Goal: Task Accomplishment & Management: Manage account settings

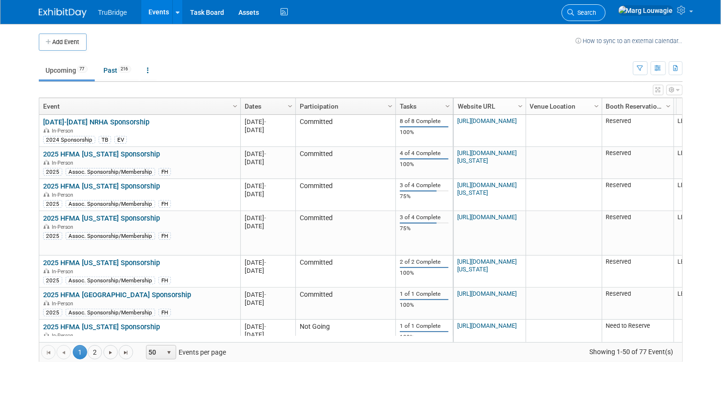
click at [606, 7] on link "Search" at bounding box center [584, 12] width 44 height 17
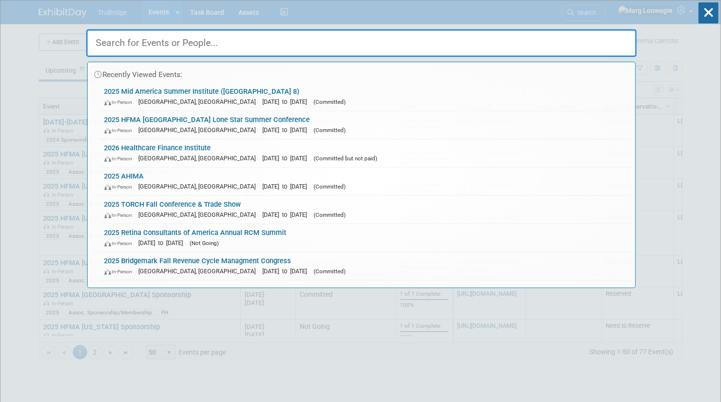
click at [599, 41] on input "text" at bounding box center [361, 43] width 551 height 28
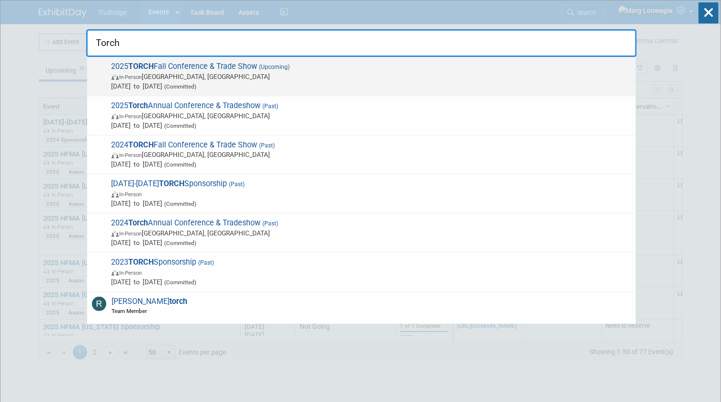
type input "Torch"
click at [270, 77] on span "In-Person [GEOGRAPHIC_DATA], [GEOGRAPHIC_DATA]" at bounding box center [372, 77] width 520 height 10
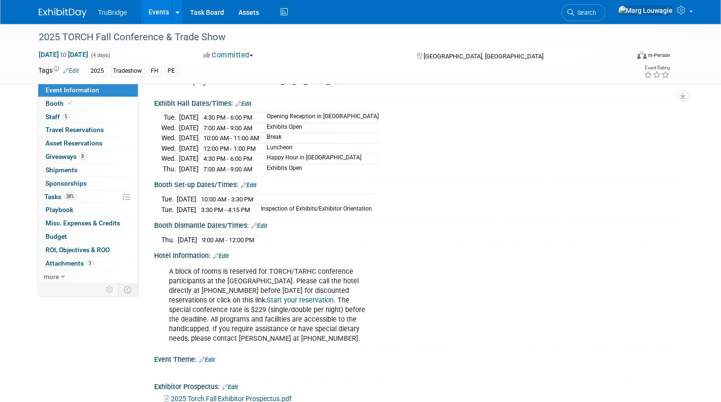
scroll to position [217, 0]
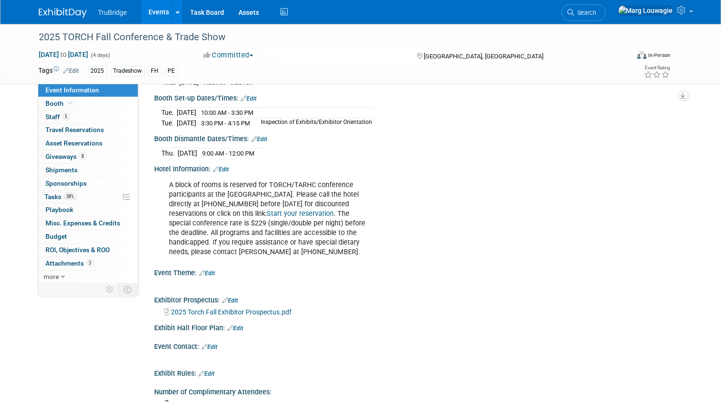
click at [225, 173] on link "Edit" at bounding box center [222, 169] width 16 height 7
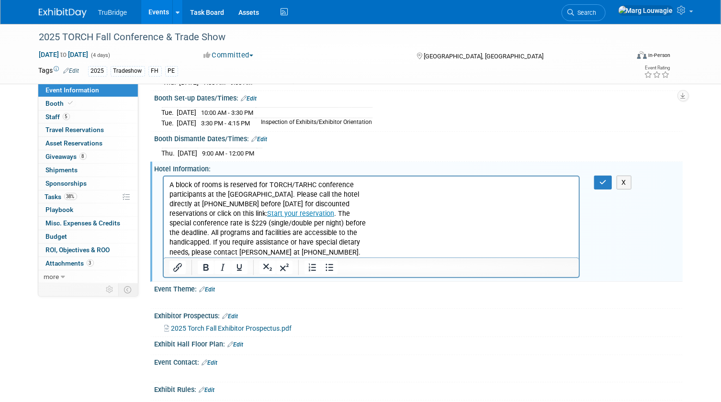
scroll to position [0, 0]
click at [169, 184] on p "A block of rooms is reserved for TORCH/TARHC conference participants at the Hya…" at bounding box center [371, 218] width 405 height 77
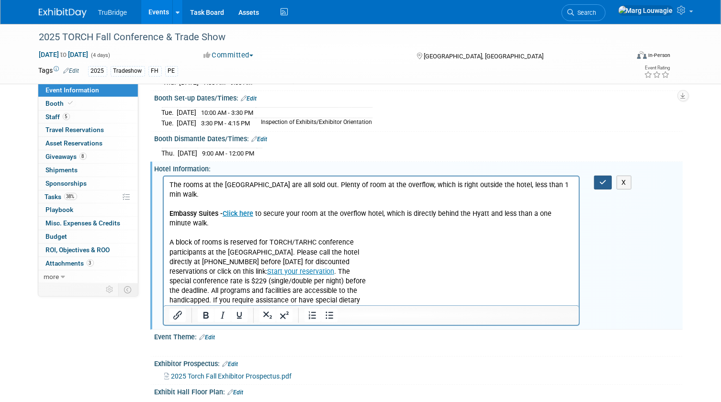
click at [601, 186] on icon "button" at bounding box center [603, 182] width 7 height 7
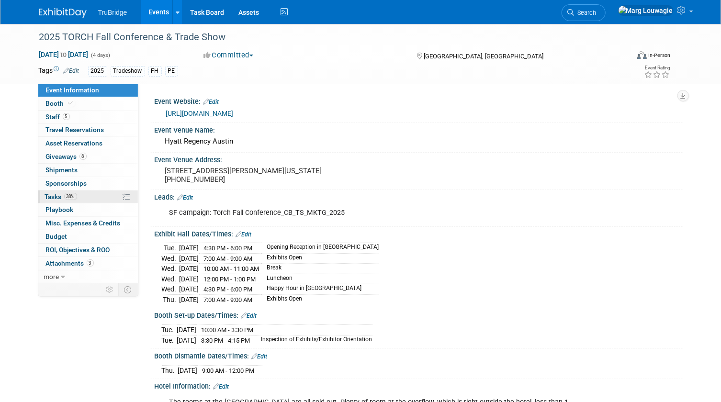
click at [48, 197] on span "Tasks 38%" at bounding box center [61, 197] width 32 height 8
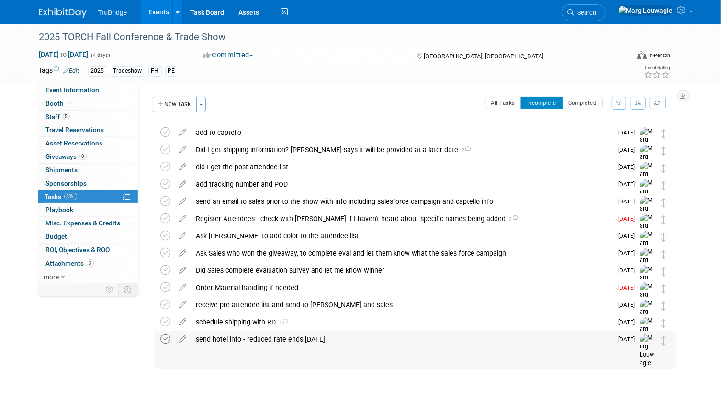
click at [163, 339] on icon at bounding box center [166, 339] width 10 height 10
click at [182, 287] on icon at bounding box center [183, 286] width 17 height 12
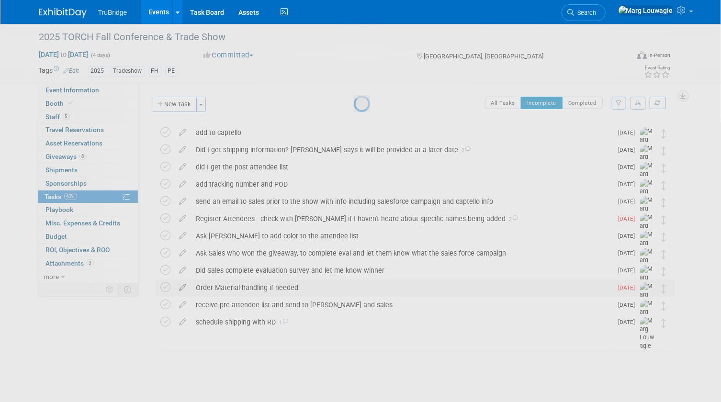
click at [354, 287] on div at bounding box center [360, 201] width 13 height 402
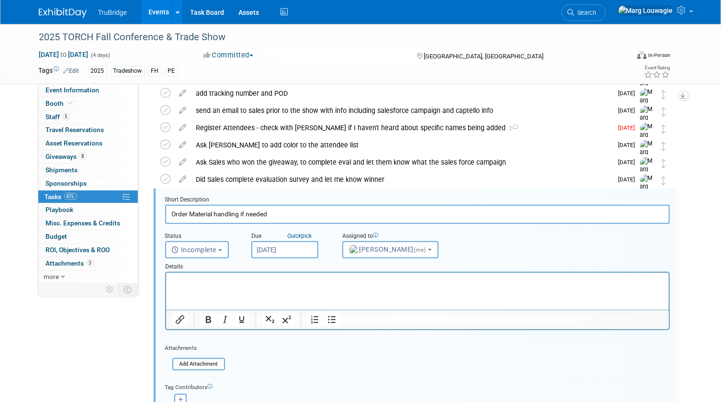
scroll to position [139, 0]
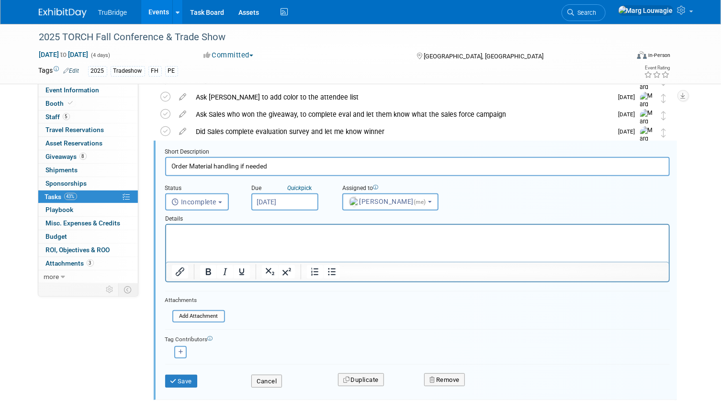
click at [283, 200] on input "Aug 11, 2025" at bounding box center [284, 201] width 67 height 17
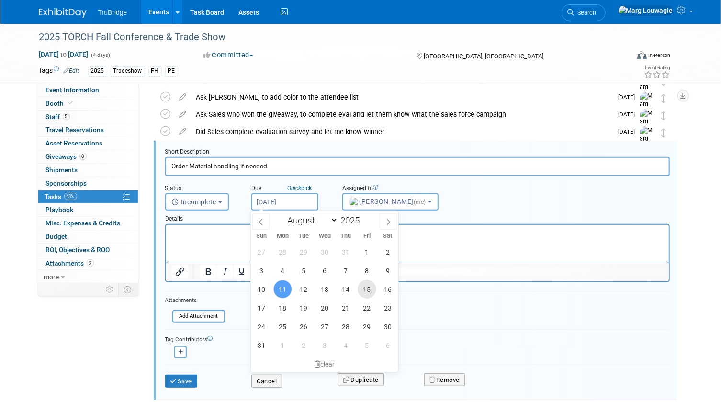
click at [359, 292] on span "15" at bounding box center [367, 289] width 19 height 19
type input "Aug 15, 2025"
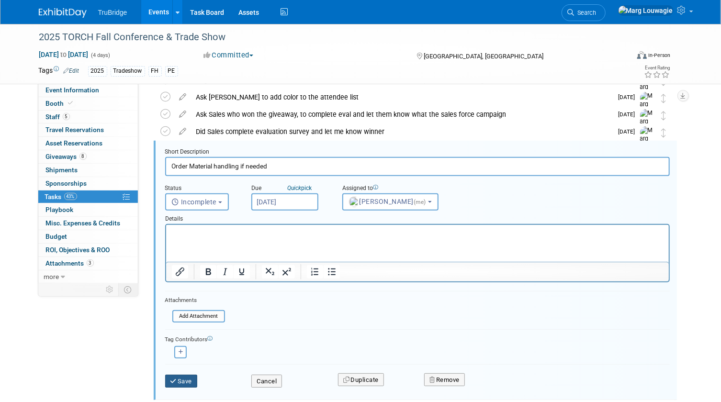
click at [191, 378] on button "Save" at bounding box center [181, 381] width 33 height 13
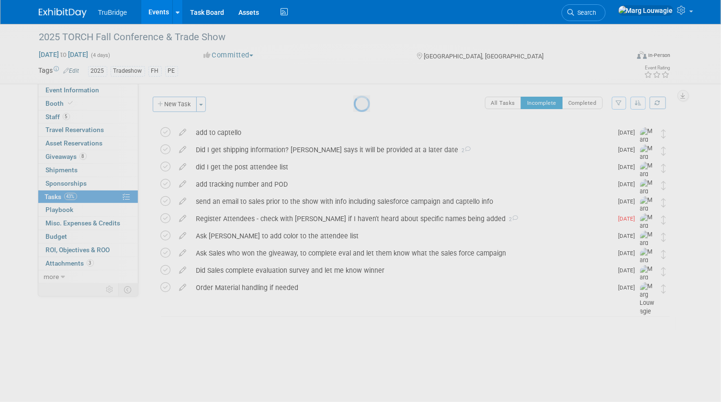
scroll to position [0, 0]
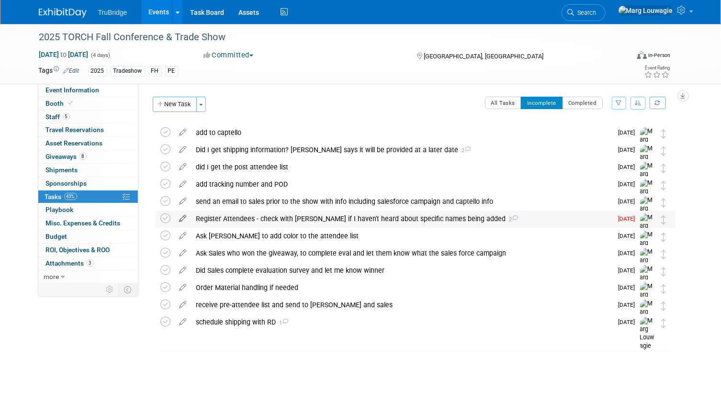
click at [182, 217] on icon at bounding box center [183, 217] width 17 height 12
select select "7"
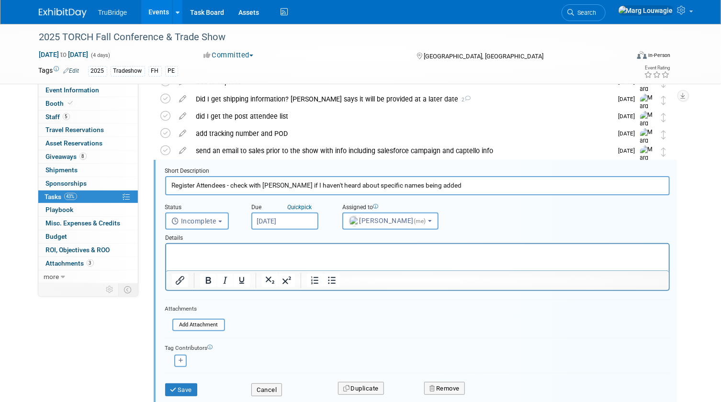
scroll to position [70, 0]
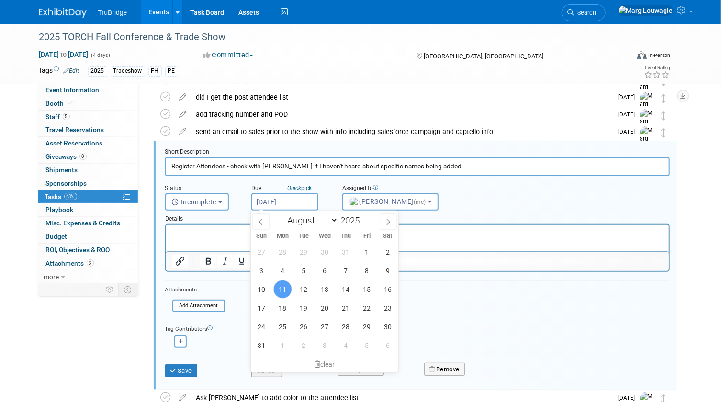
click at [296, 203] on input "Aug 11, 2025" at bounding box center [284, 201] width 67 height 17
click at [363, 286] on span "15" at bounding box center [367, 289] width 19 height 19
type input "Aug 15, 2025"
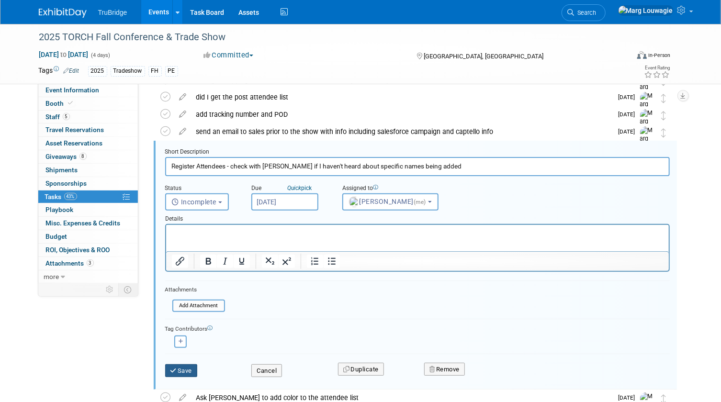
click at [184, 369] on button "Save" at bounding box center [181, 370] width 33 height 13
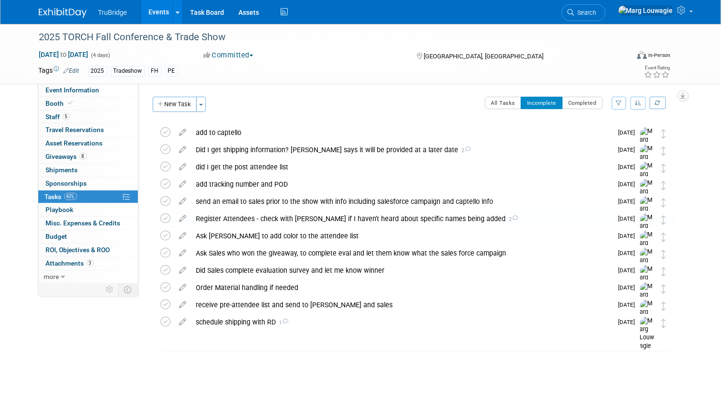
scroll to position [0, 0]
drag, startPoint x: 633, startPoint y: 15, endPoint x: 630, endPoint y: 20, distance: 6.0
click at [597, 15] on span "Search" at bounding box center [586, 12] width 22 height 7
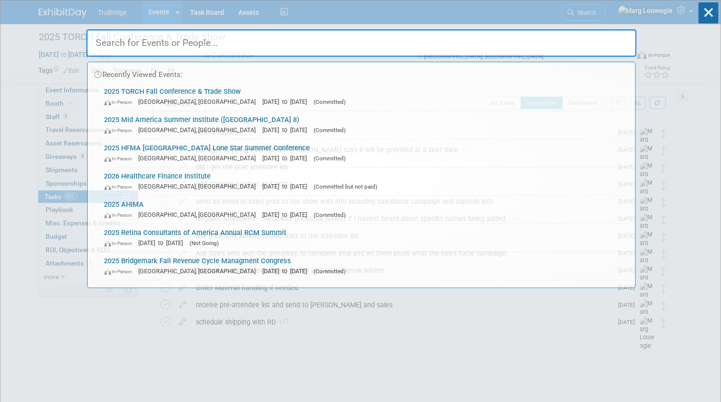
click at [618, 39] on input "text" at bounding box center [361, 43] width 551 height 28
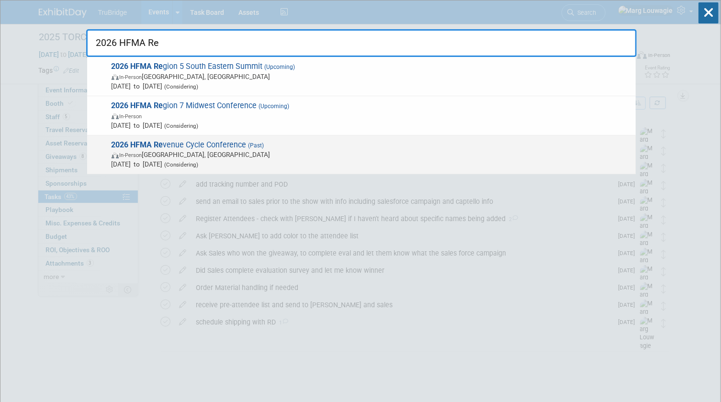
type input "2026 HFMA Re"
click at [245, 141] on span "2026 HFMA Re venue Cycle Conference (Past) In-Person Dallas, TX Mar 18, 2025 to…" at bounding box center [370, 154] width 522 height 29
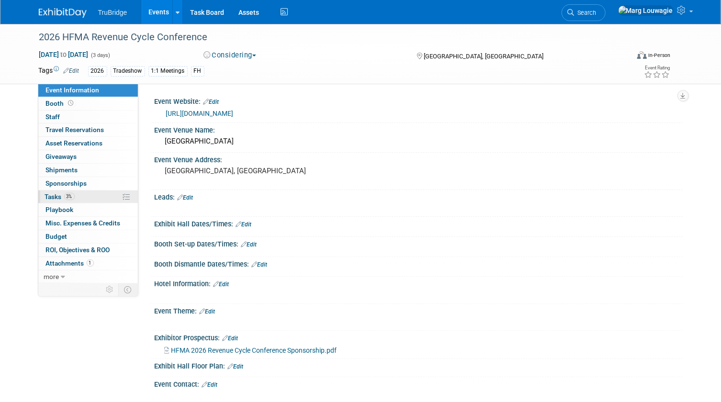
click at [57, 191] on link "3% Tasks 3%" at bounding box center [88, 197] width 100 height 13
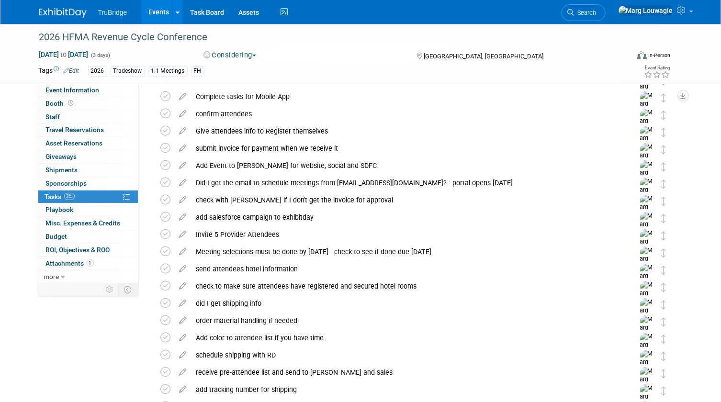
scroll to position [297, 0]
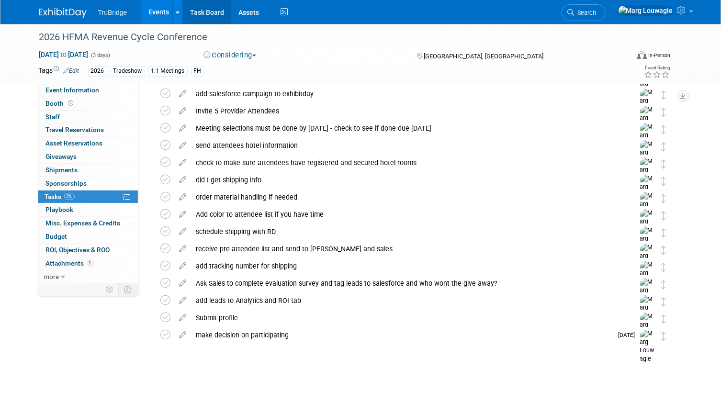
click at [205, 14] on link "Task Board" at bounding box center [207, 12] width 48 height 24
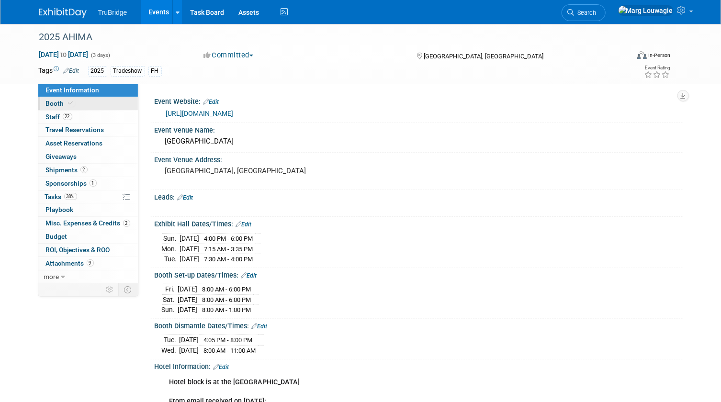
click at [77, 103] on link "Booth" at bounding box center [88, 103] width 100 height 13
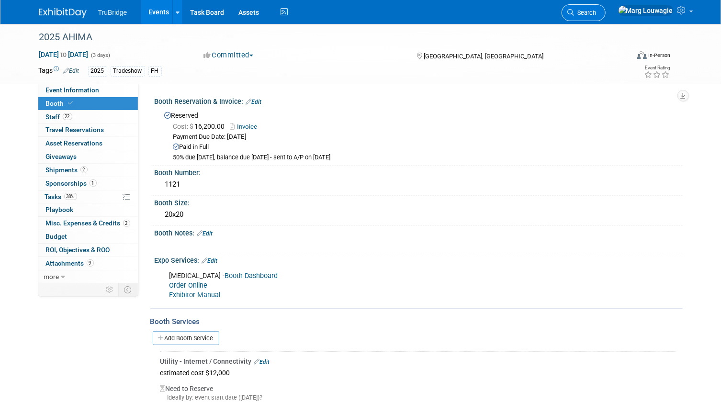
click at [597, 14] on span "Search" at bounding box center [586, 12] width 22 height 7
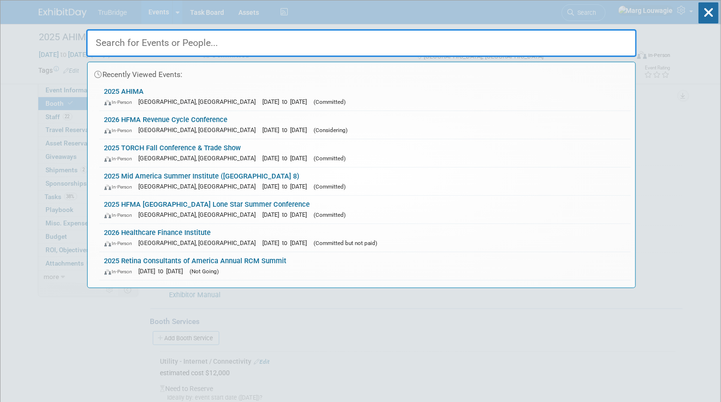
click at [597, 44] on input "text" at bounding box center [361, 43] width 551 height 28
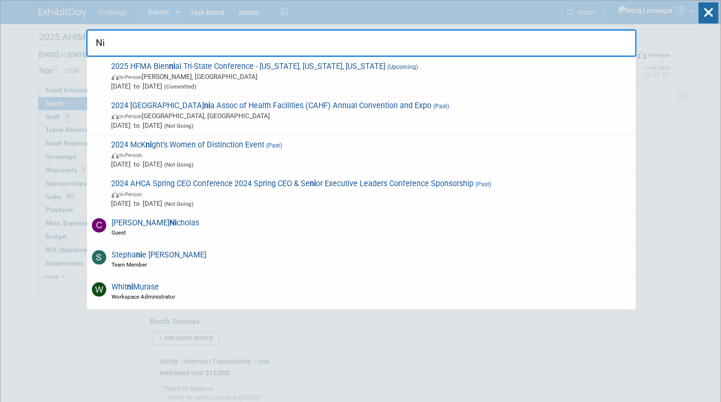
type input "N"
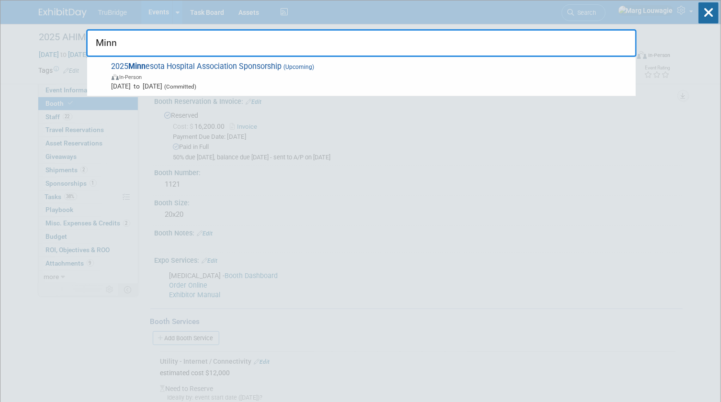
type input "Minne"
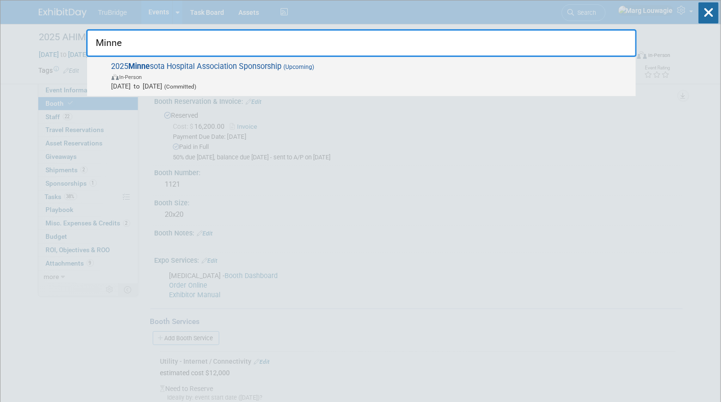
click at [194, 69] on span "2025 Minne sota Hospital Association Sponsorship (Upcoming) In-Person Jan 1, 20…" at bounding box center [370, 76] width 522 height 29
click at [0, 0] on div at bounding box center [0, 0] width 0 height 0
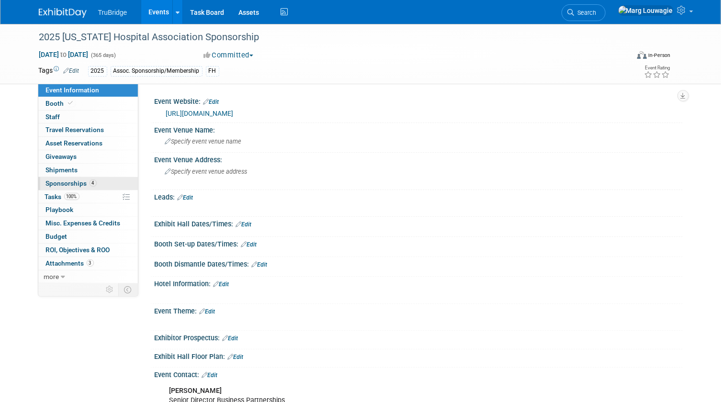
click at [90, 185] on span "4" at bounding box center [93, 183] width 7 height 7
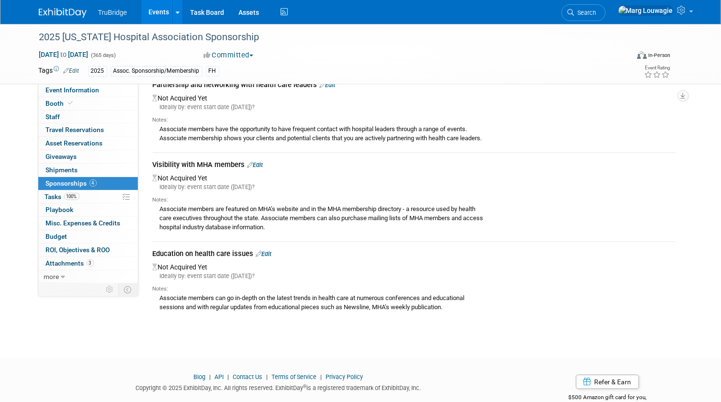
scroll to position [153, 0]
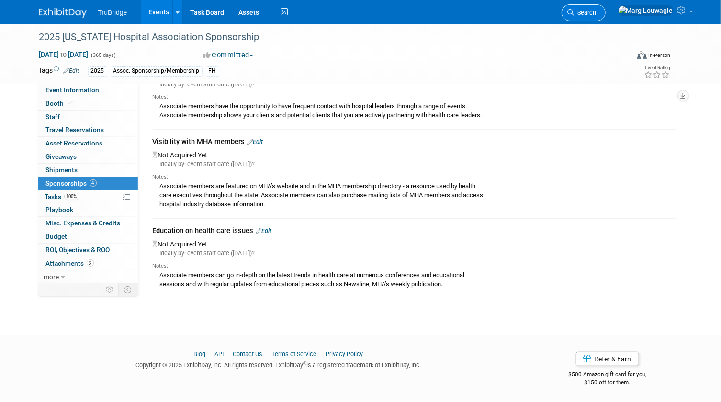
click at [597, 10] on span "Search" at bounding box center [586, 12] width 22 height 7
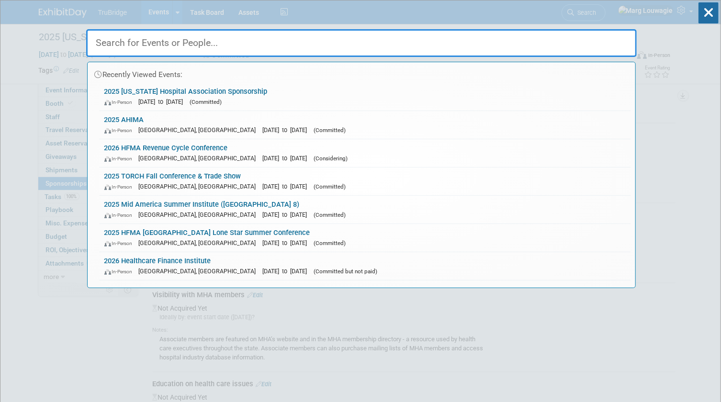
click at [589, 39] on input "text" at bounding box center [361, 43] width 551 height 28
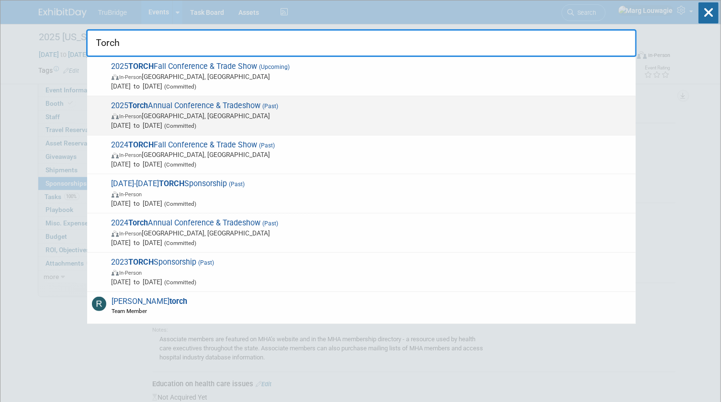
type input "Torch"
click at [250, 113] on span "In-Person Arlington, TX" at bounding box center [372, 116] width 520 height 10
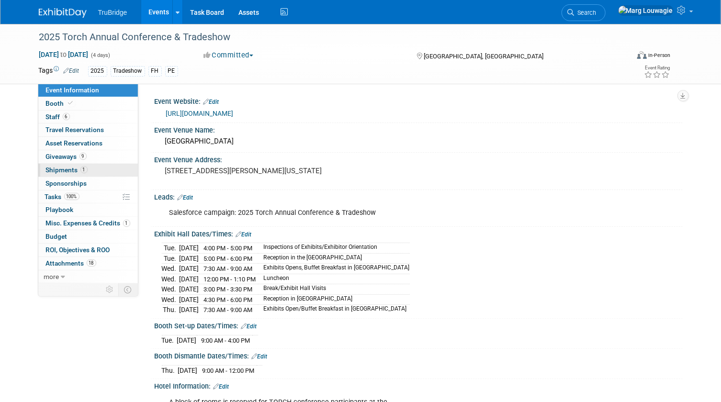
click at [59, 167] on span "Shipments 1" at bounding box center [67, 170] width 42 height 8
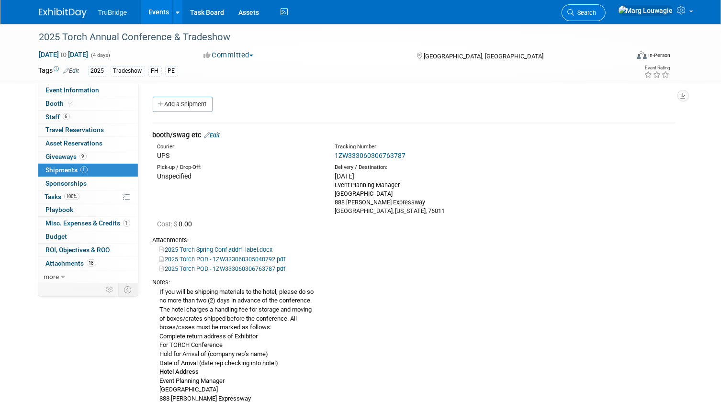
click at [606, 8] on link "Search" at bounding box center [584, 12] width 44 height 17
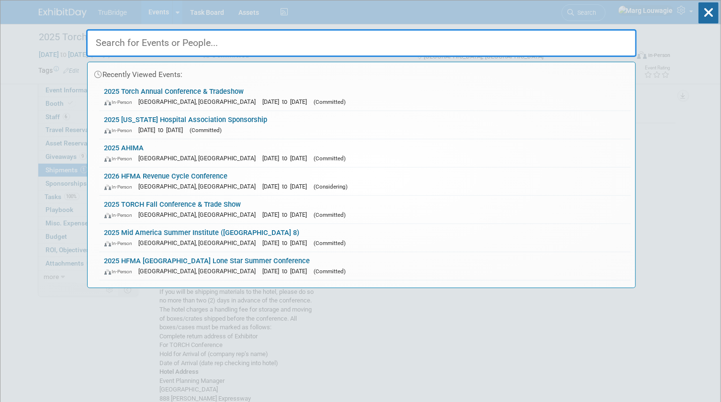
click at [600, 39] on input "text" at bounding box center [361, 43] width 551 height 28
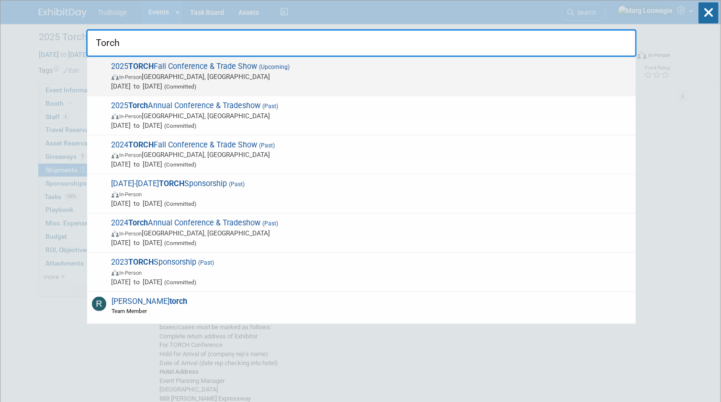
type input "Torch"
click at [118, 77] on img at bounding box center [116, 77] width 8 height 6
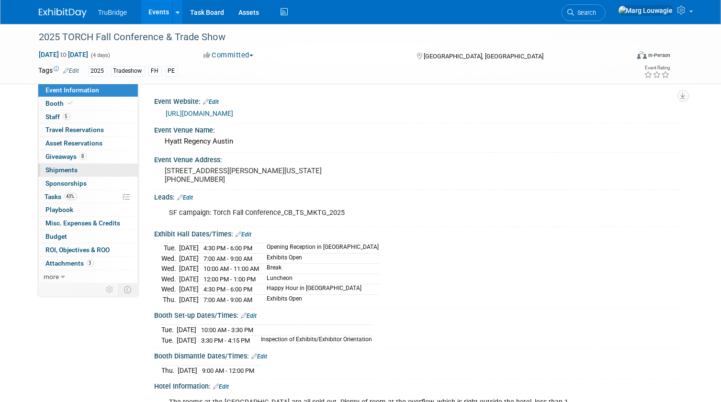
click at [54, 170] on span "Shipments 0" at bounding box center [62, 170] width 32 height 8
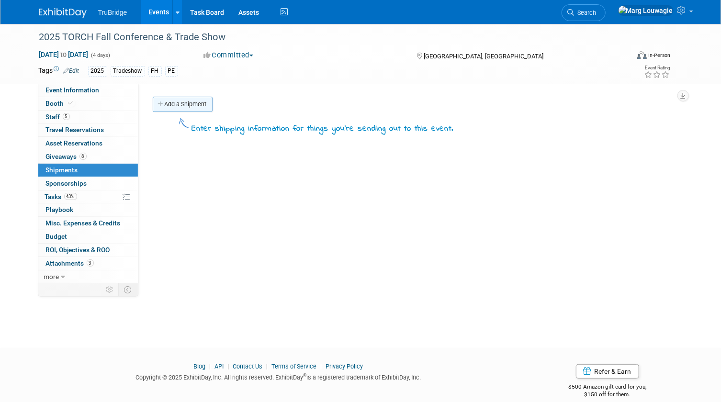
click at [189, 105] on link "Add a Shipment" at bounding box center [183, 104] width 60 height 15
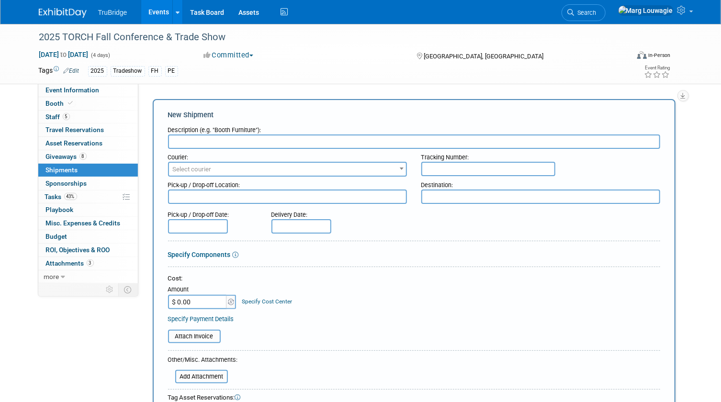
click at [447, 193] on textarea at bounding box center [540, 197] width 239 height 14
paste textarea "TORCH-2025 c/o Convention Handling Services 100 E Schulz St Marion, TX 78124"
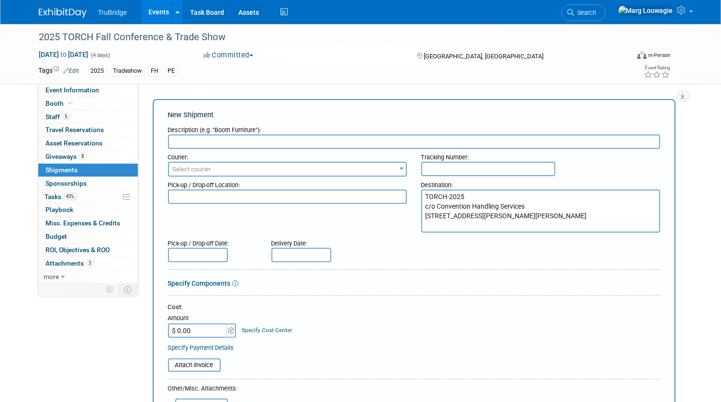
type textarea "TORCH-2025 c/o Convention Handling Services 100 E Schulz St Marion, TX 78124"
click at [266, 196] on textarea at bounding box center [287, 197] width 239 height 14
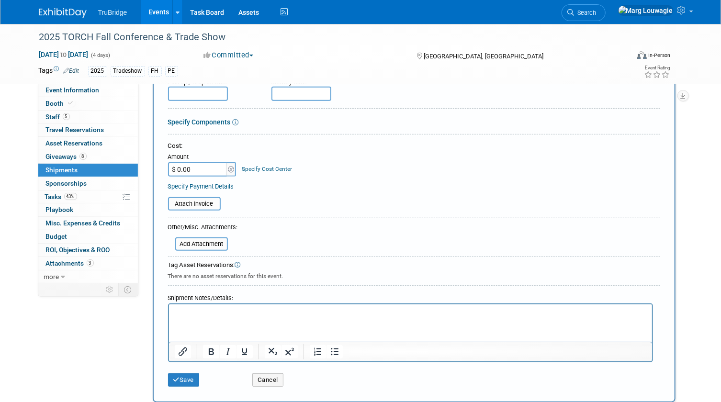
scroll to position [174, 0]
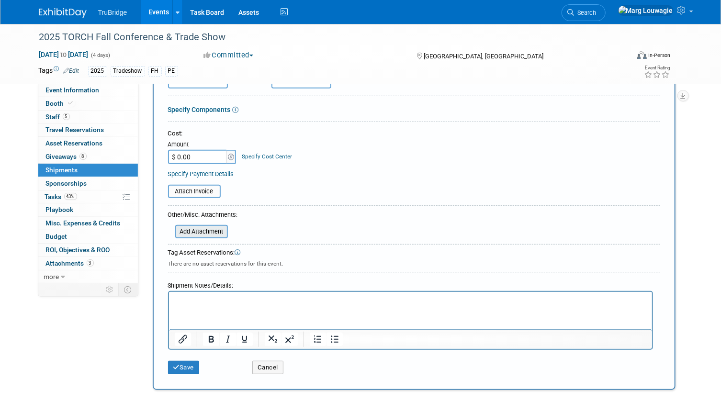
type textarea "RD"
click at [220, 231] on input "file" at bounding box center [170, 231] width 114 height 11
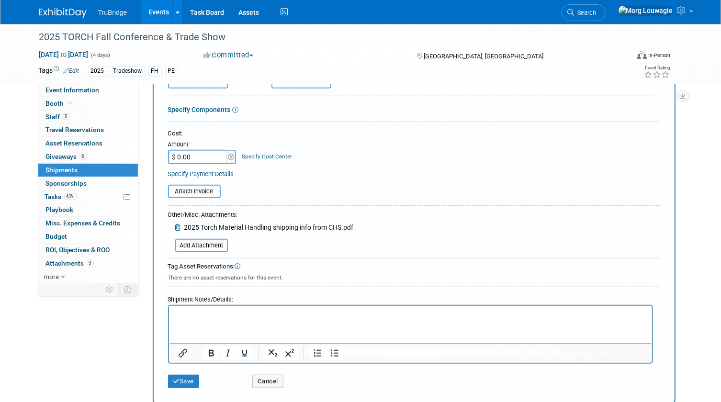
click at [214, 317] on p "Rich Text Area. Press ALT-0 for help." at bounding box center [410, 314] width 472 height 10
click at [192, 380] on button "Save" at bounding box center [184, 381] width 32 height 13
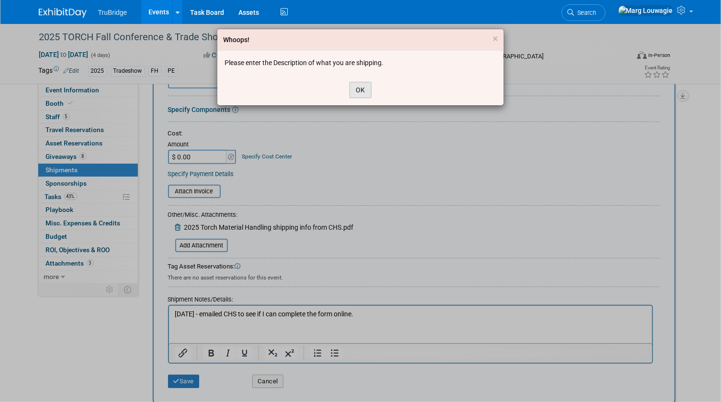
click at [361, 88] on button "OK" at bounding box center [361, 90] width 22 height 16
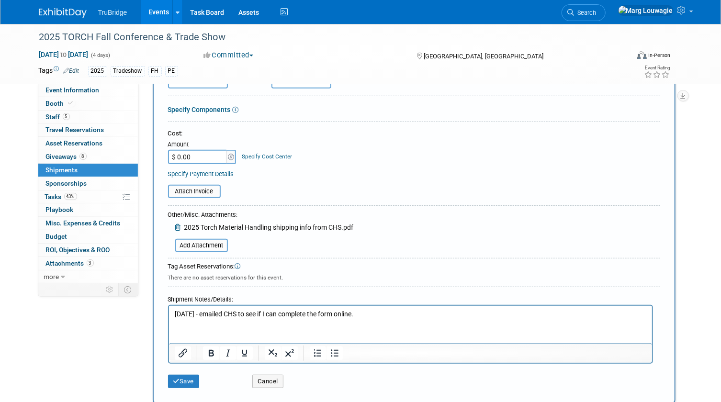
scroll to position [0, 0]
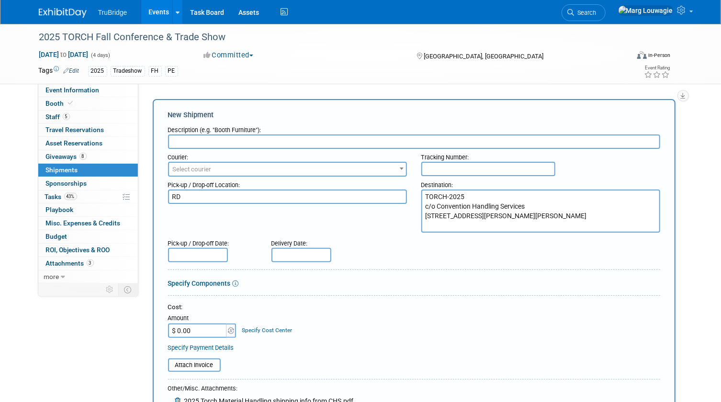
click at [216, 137] on input "text" at bounding box center [414, 142] width 492 height 14
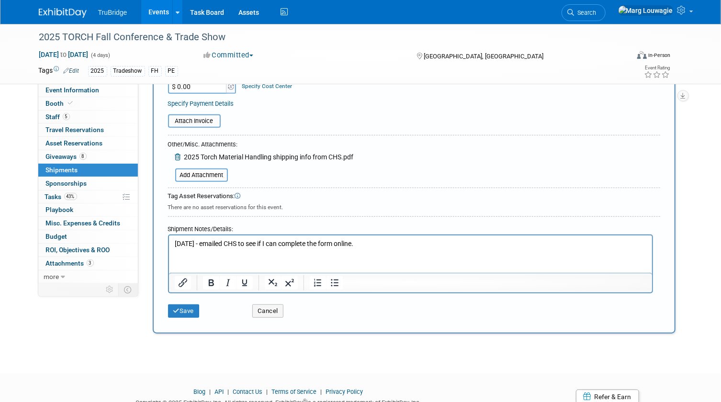
scroll to position [261, 0]
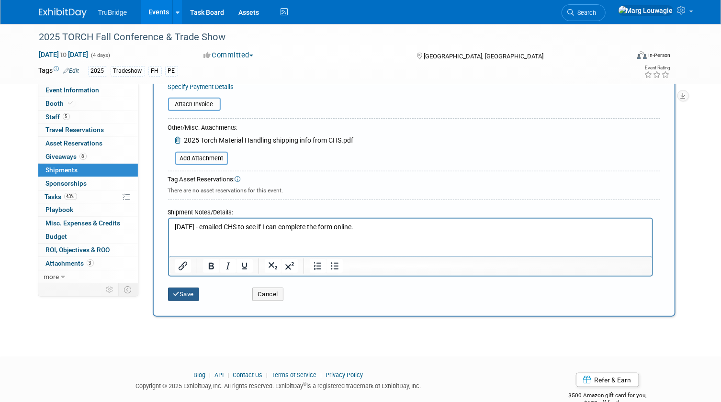
type input "Booth etc"
click at [195, 297] on button "Save" at bounding box center [184, 294] width 32 height 13
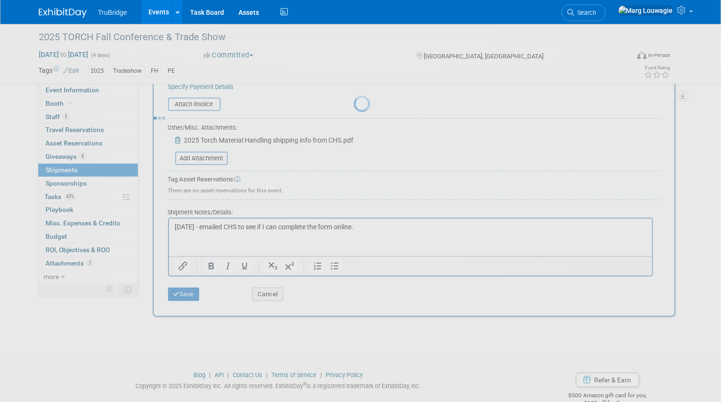
scroll to position [12, 0]
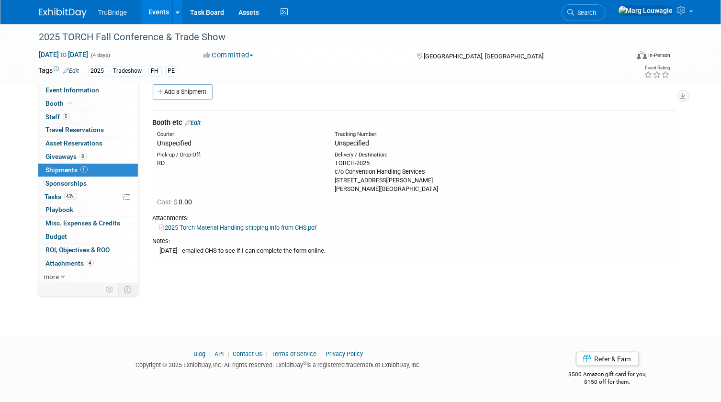
click at [201, 121] on link "Edit" at bounding box center [193, 122] width 16 height 7
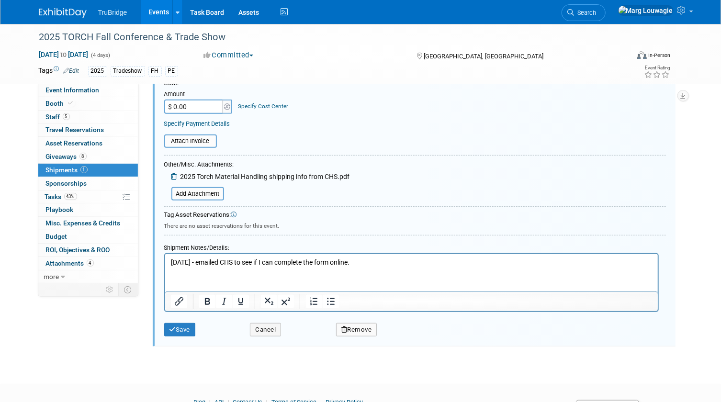
scroll to position [232, 0]
click at [381, 262] on p "[DATE] - emailed CHS to see if I can complete the form online." at bounding box center [411, 262] width 482 height 10
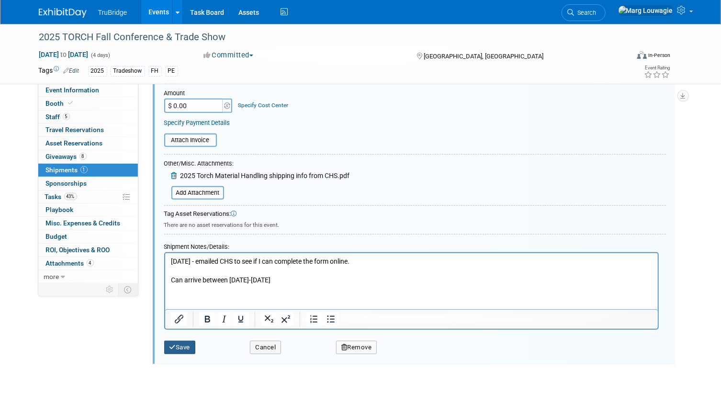
click at [185, 351] on button "Save" at bounding box center [180, 347] width 32 height 13
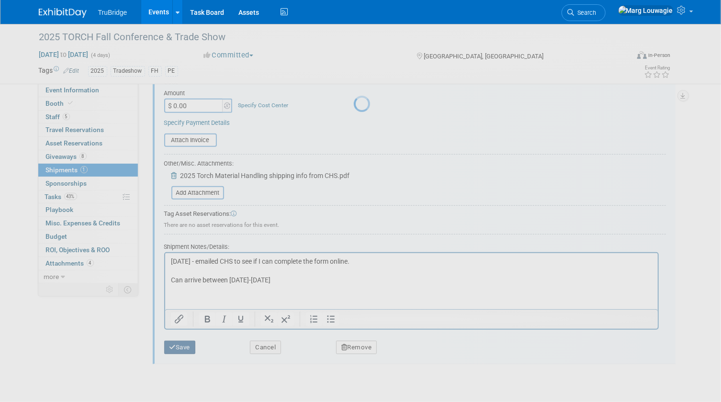
scroll to position [12, 0]
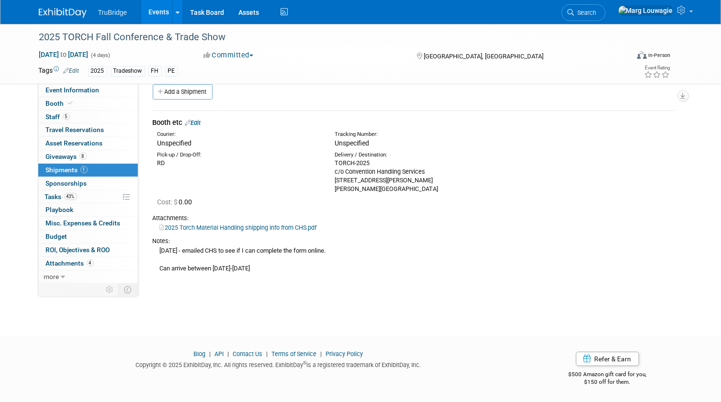
click at [198, 124] on link "Edit" at bounding box center [193, 122] width 16 height 7
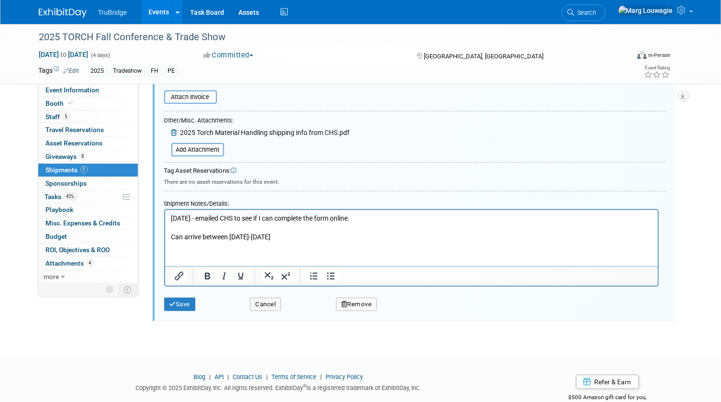
scroll to position [275, 0]
click at [319, 234] on p "8.11.25 - emailed CHS to see if I can complete the form online. Can arrive betw…" at bounding box center [411, 227] width 482 height 28
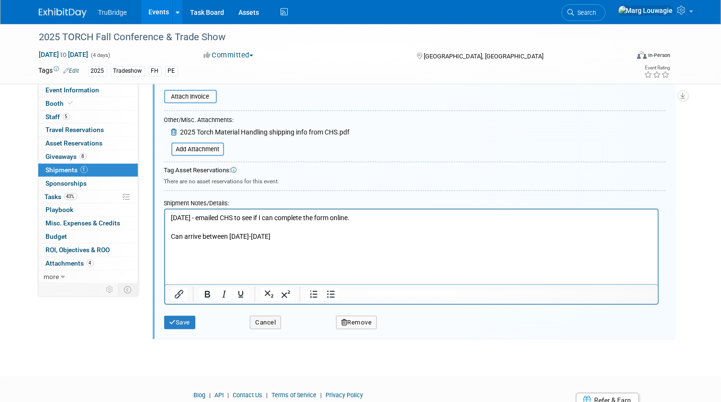
paste body "Rich Text Area. Press ALT-0 for help."
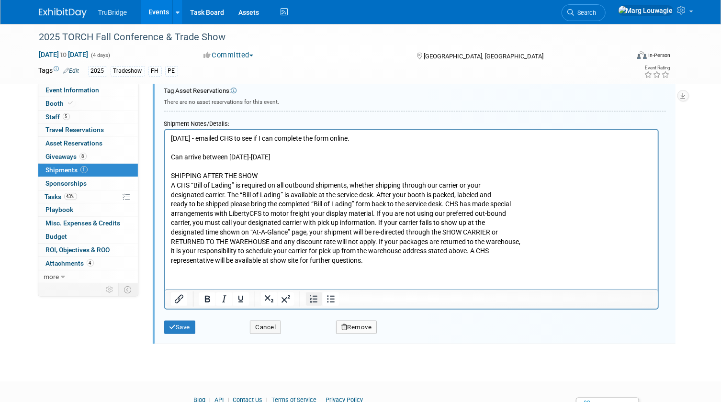
scroll to position [363, 0]
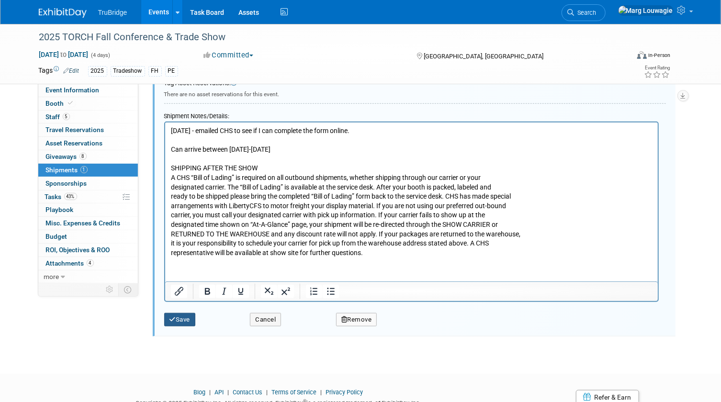
click at [190, 319] on button "Save" at bounding box center [180, 319] width 32 height 13
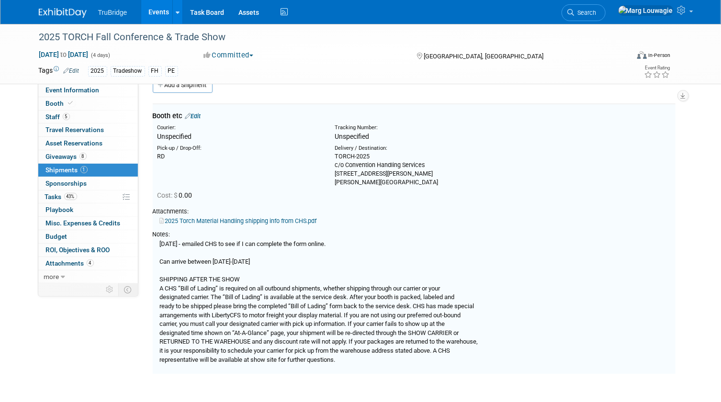
scroll to position [14, 0]
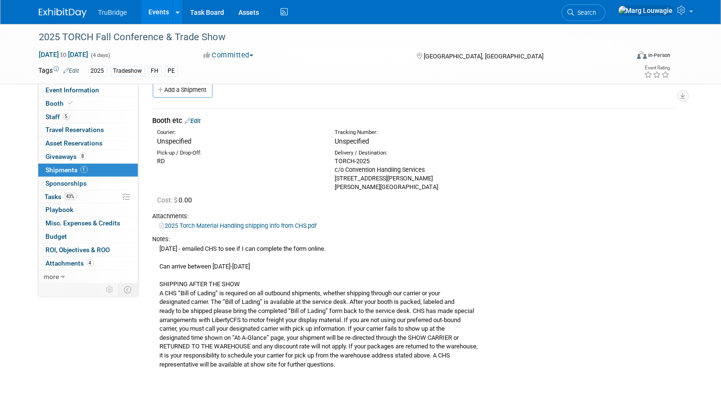
click at [440, 290] on div "8.11.25 - emailed CHS to see if I can complete the form online. Can arrive betw…" at bounding box center [414, 306] width 523 height 125
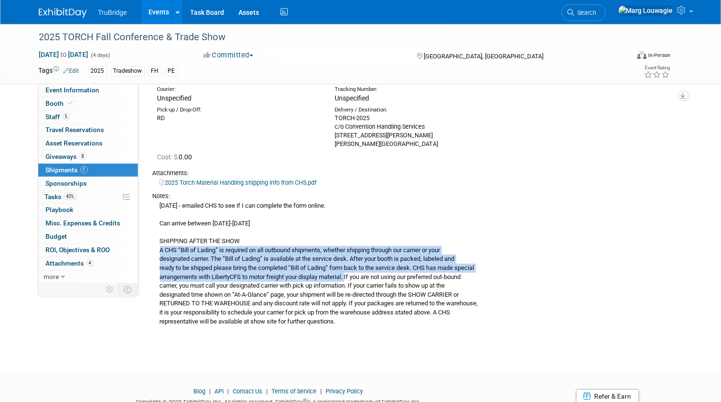
drag, startPoint x: 159, startPoint y: 250, endPoint x: 350, endPoint y: 278, distance: 192.1
click at [350, 278] on div "8.11.25 - emailed CHS to see if I can complete the form online. Can arrive betw…" at bounding box center [414, 263] width 523 height 125
drag, startPoint x: 350, startPoint y: 278, endPoint x: 331, endPoint y: 267, distance: 21.3
copy div "A CHS “Bill of Lading” is required on all outbound shipments, whether shipping …"
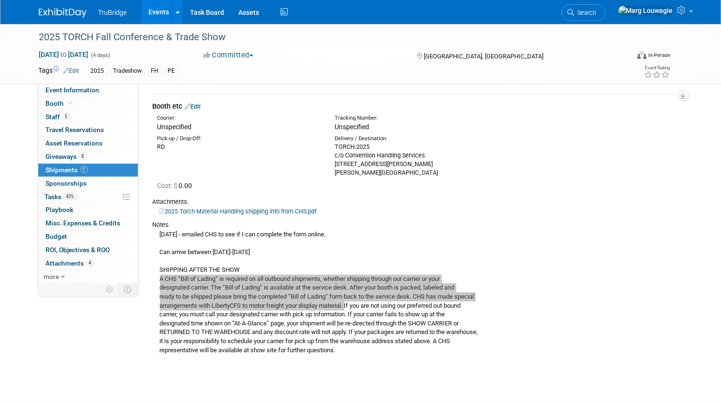
scroll to position [0, 0]
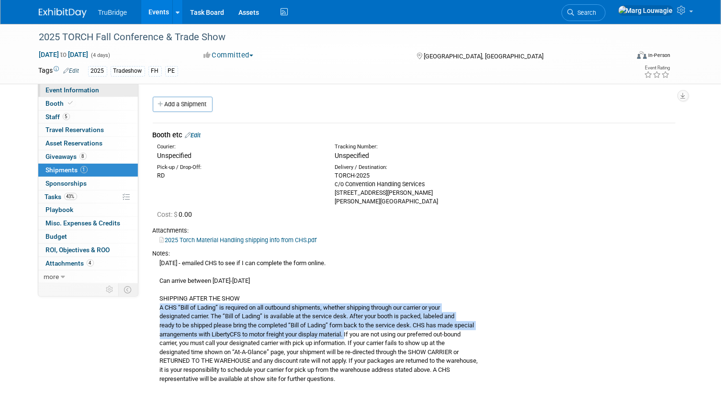
click at [97, 91] on span "Event Information" at bounding box center [73, 90] width 54 height 8
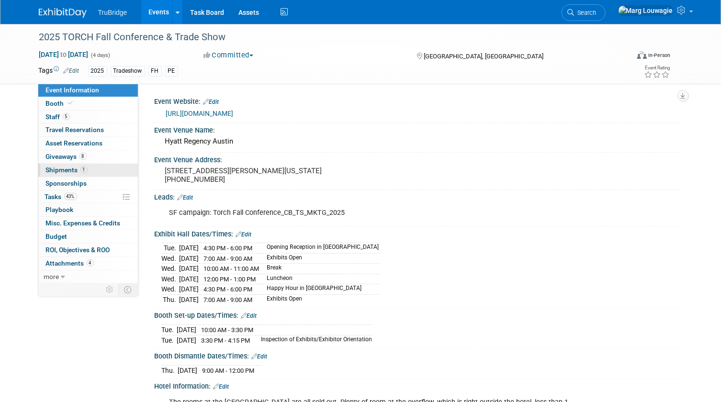
click at [74, 165] on link "1 Shipments 1" at bounding box center [88, 170] width 100 height 13
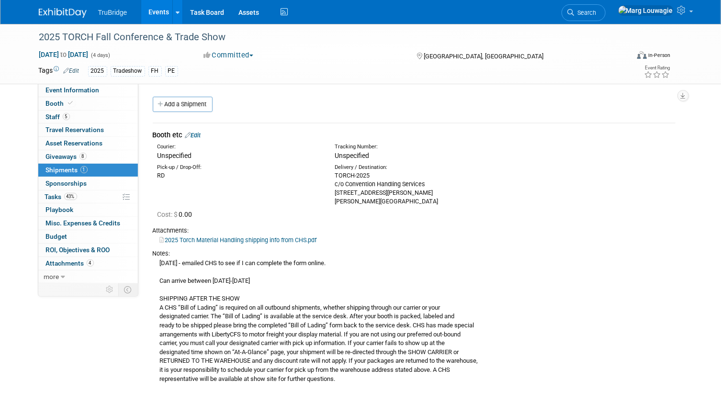
click at [201, 134] on link "Edit" at bounding box center [193, 135] width 16 height 7
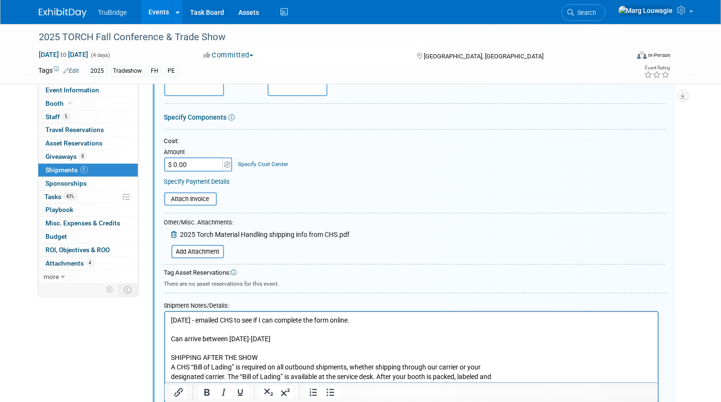
scroll to position [188, 0]
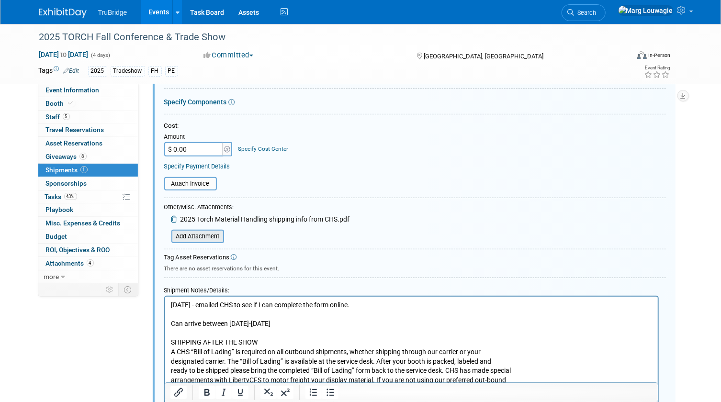
click at [216, 235] on input "file" at bounding box center [166, 236] width 114 height 11
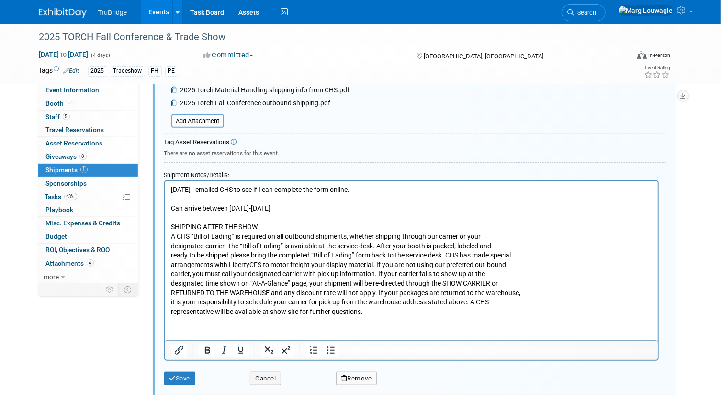
scroll to position [319, 0]
click at [193, 377] on button "Save" at bounding box center [180, 377] width 32 height 13
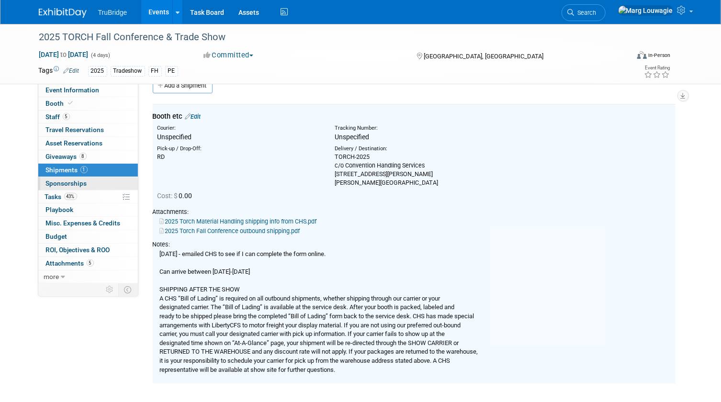
scroll to position [14, 0]
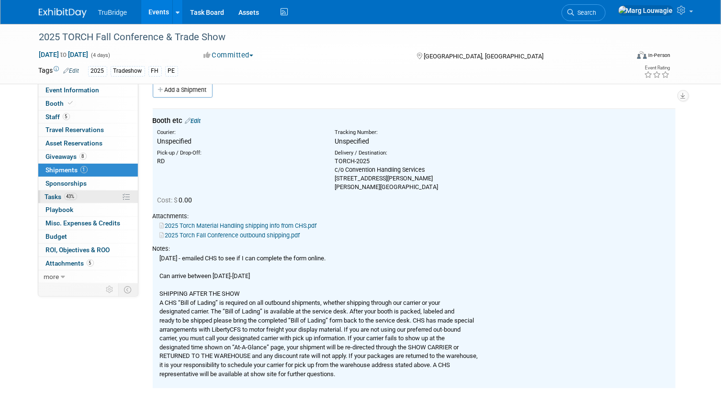
click at [48, 194] on span "Tasks 43%" at bounding box center [61, 197] width 32 height 8
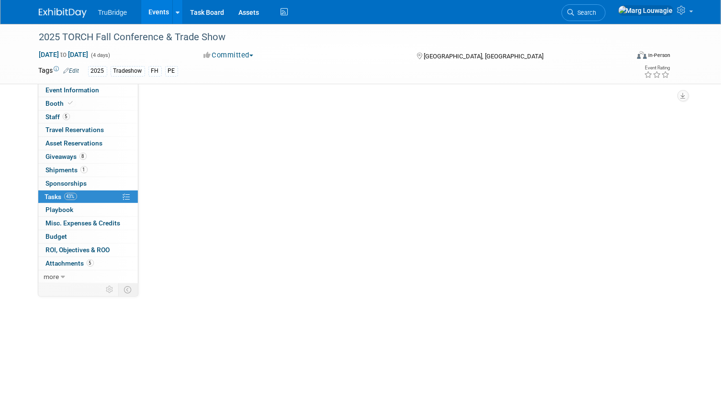
scroll to position [0, 0]
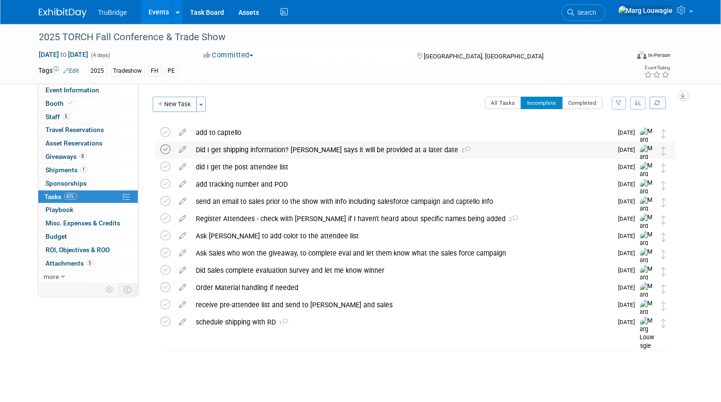
click at [167, 150] on icon at bounding box center [166, 150] width 10 height 10
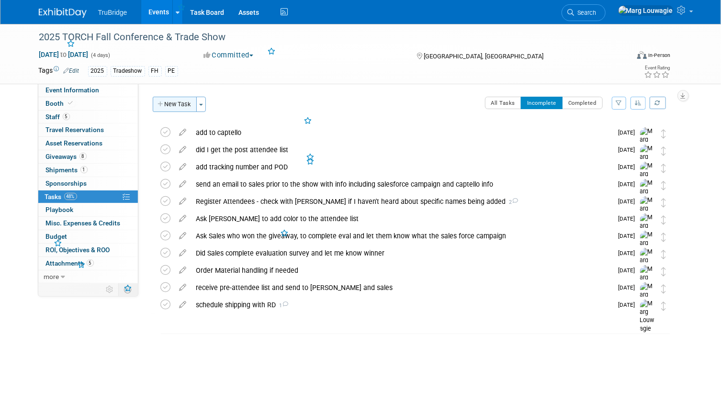
click at [175, 106] on button "New Task" at bounding box center [175, 104] width 44 height 15
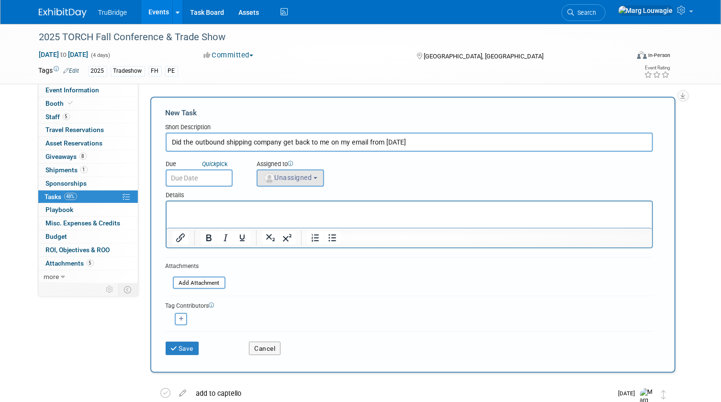
type input "Did the outbound shipping company get back to me on my email from 8.11.25"
click at [284, 182] on button "Unassigned" at bounding box center [291, 178] width 68 height 17
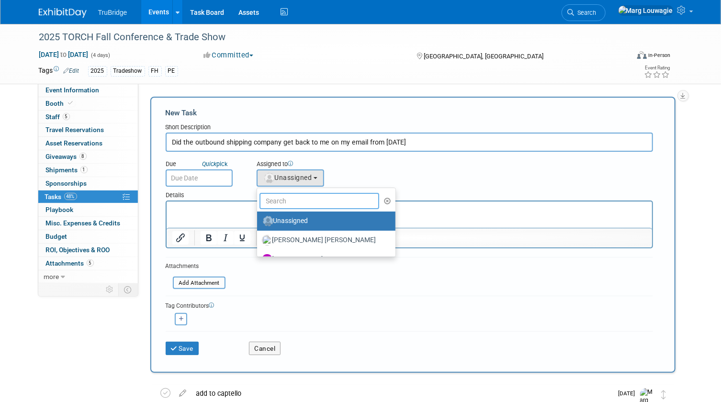
click at [289, 197] on input "text" at bounding box center [320, 201] width 120 height 16
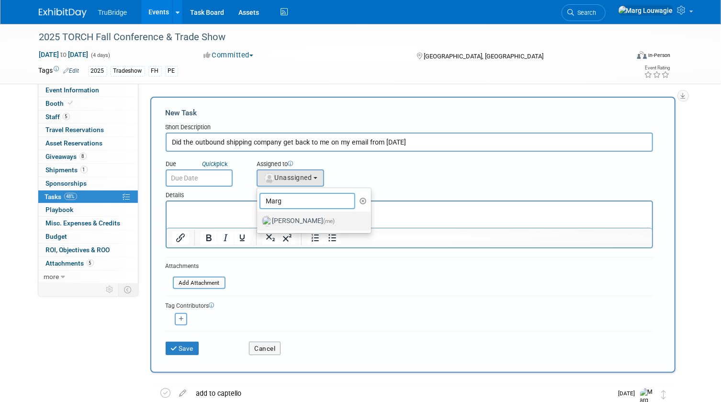
type input "Marg"
drag, startPoint x: 297, startPoint y: 215, endPoint x: 119, endPoint y: 4, distance: 275.9
click at [297, 215] on label "Marg Louwagie (me)" at bounding box center [312, 221] width 100 height 15
click at [259, 217] on input "Marg Louwagie (me)" at bounding box center [255, 220] width 6 height 6
select select "0abee163-1570-438d-a0ea-e9129f2ffbd7"
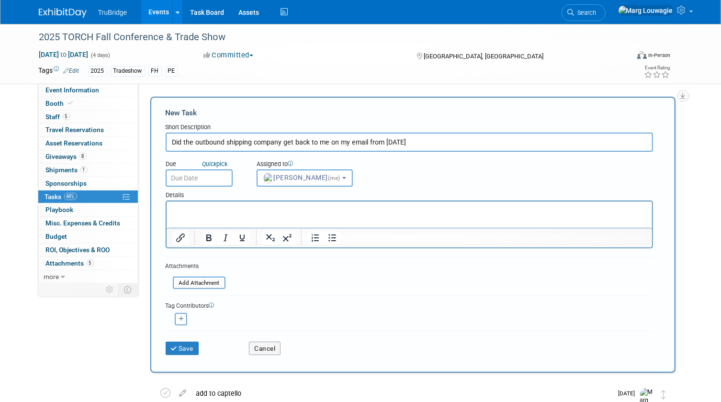
click at [204, 178] on input "text" at bounding box center [199, 178] width 67 height 17
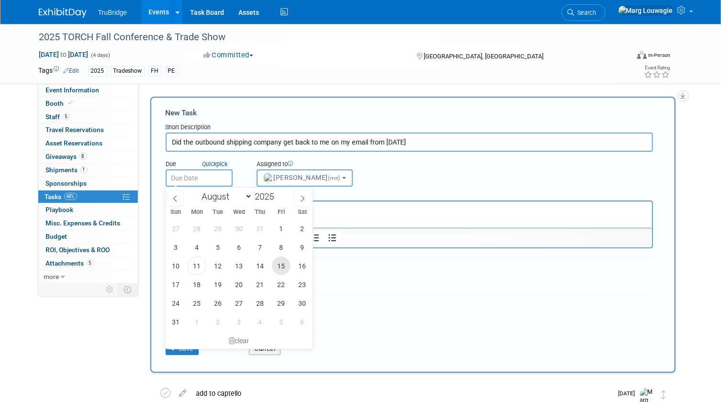
click at [284, 267] on span "15" at bounding box center [281, 266] width 19 height 19
type input "Aug 15, 2025"
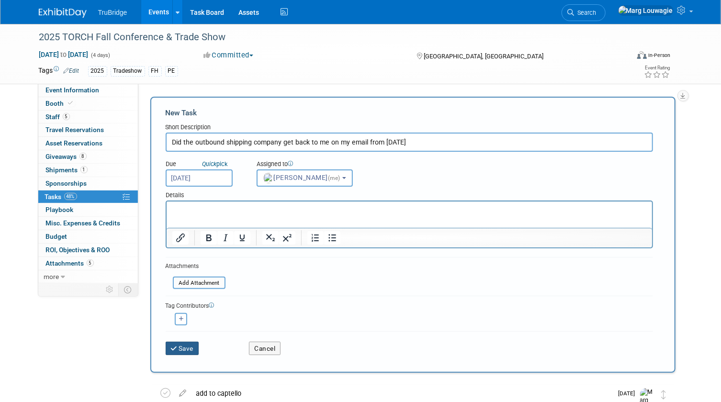
drag, startPoint x: 182, startPoint y: 347, endPoint x: 262, endPoint y: 257, distance: 120.5
click at [182, 347] on button "Save" at bounding box center [183, 348] width 34 height 13
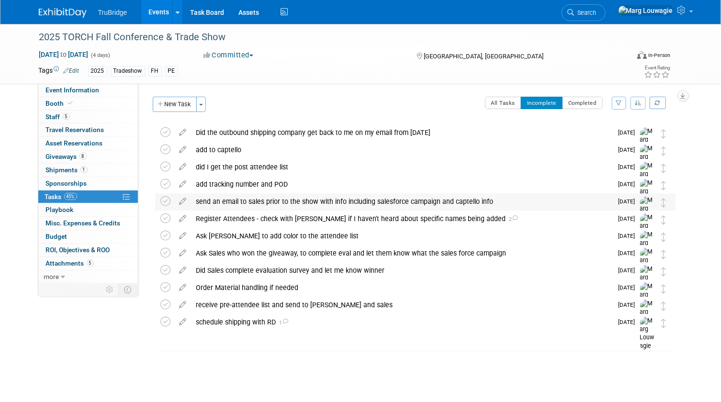
click at [302, 202] on div "send an email to sales prior to the show with info including salesforce campaig…" at bounding box center [402, 201] width 421 height 16
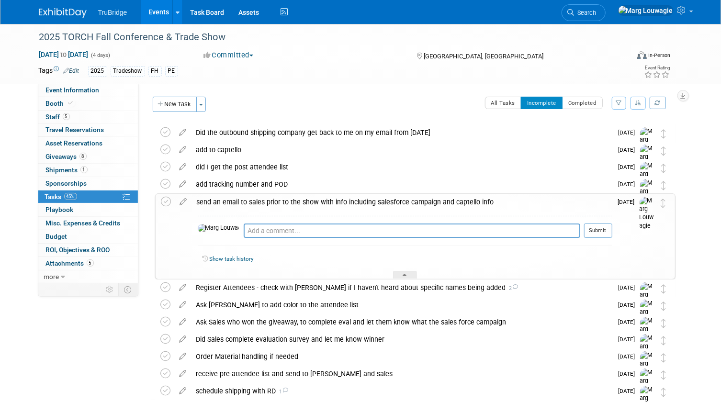
click at [302, 202] on div "send an email to sales prior to the show with info including salesforce campaig…" at bounding box center [402, 202] width 420 height 16
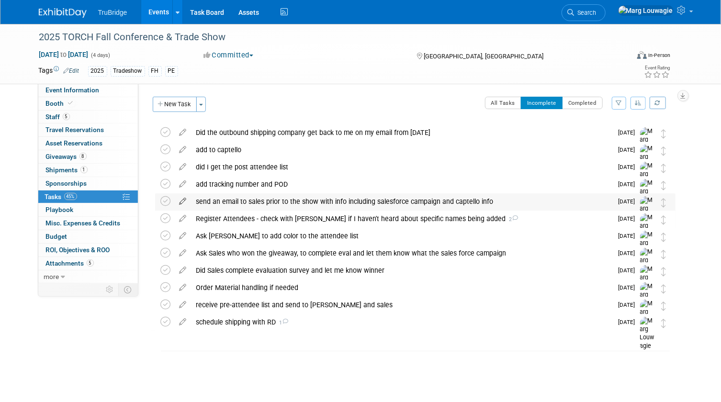
click at [183, 199] on icon at bounding box center [183, 199] width 17 height 12
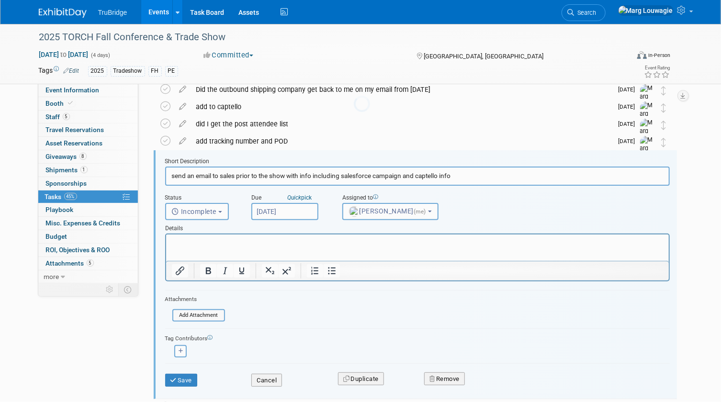
scroll to position [53, 0]
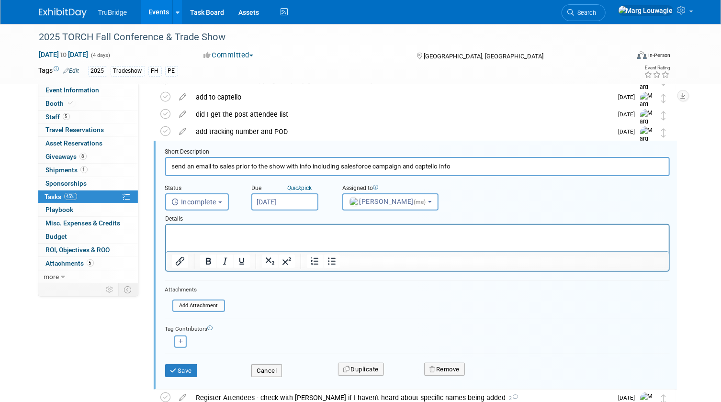
click at [467, 164] on input "send an email to sales prior to the show with info including salesforce campaig…" at bounding box center [417, 166] width 505 height 19
type input "send an email to sales prior to the show with info including salesforce campaig…"
click at [193, 364] on button "Save" at bounding box center [181, 370] width 33 height 13
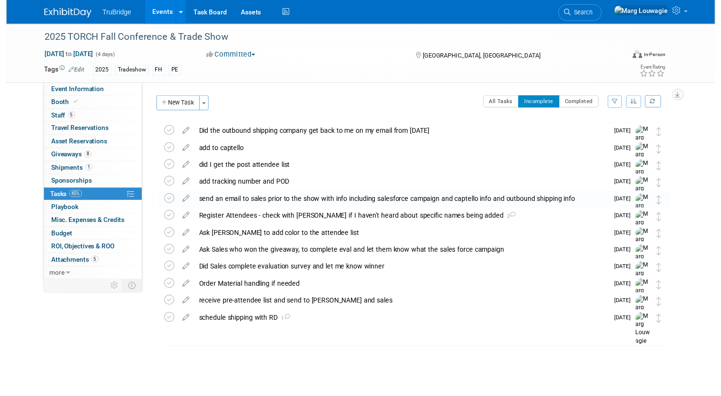
scroll to position [0, 0]
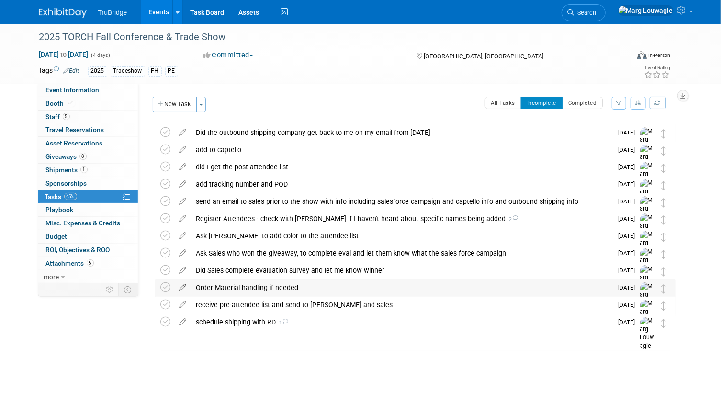
click at [182, 288] on icon at bounding box center [183, 286] width 17 height 12
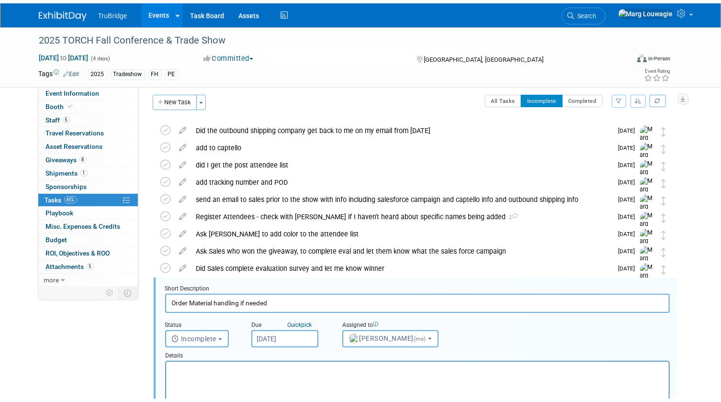
scroll to position [139, 0]
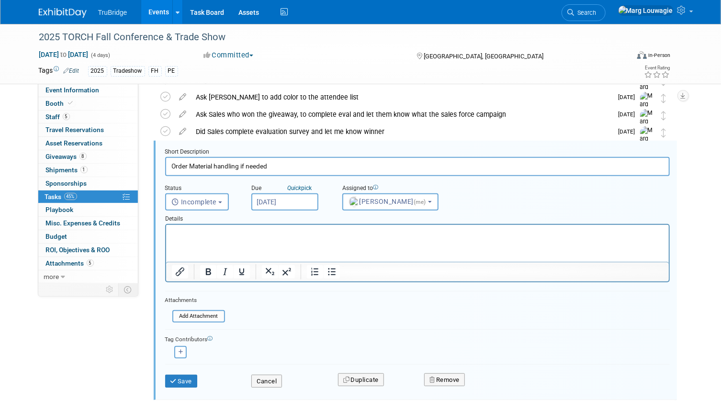
click at [276, 165] on input "Order Material handling if needed" at bounding box center [417, 166] width 505 height 19
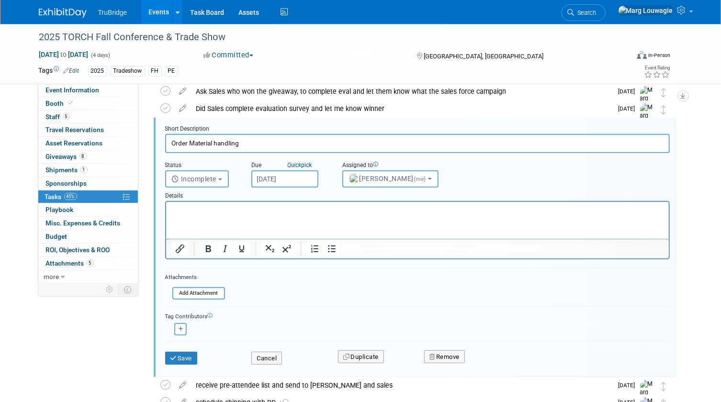
scroll to position [182, 0]
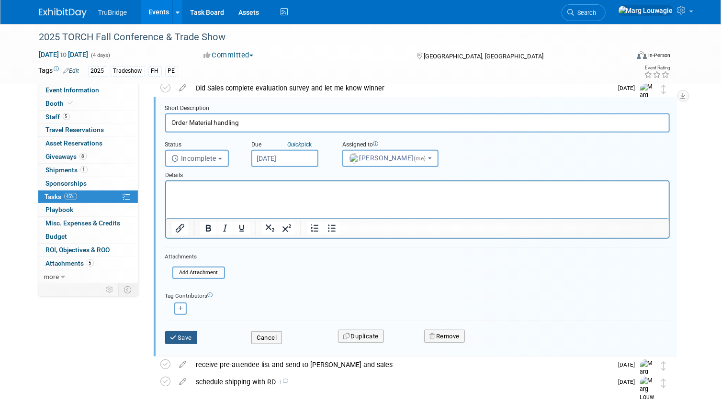
type input "Order Material handling"
click at [192, 335] on button "Save" at bounding box center [181, 337] width 33 height 13
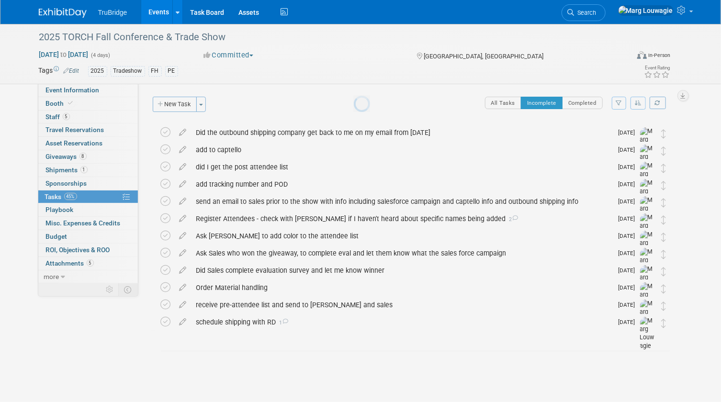
scroll to position [0, 0]
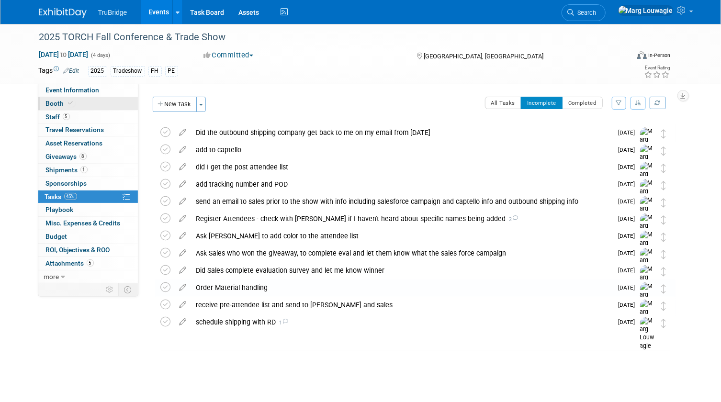
click at [89, 103] on link "Booth" at bounding box center [88, 103] width 100 height 13
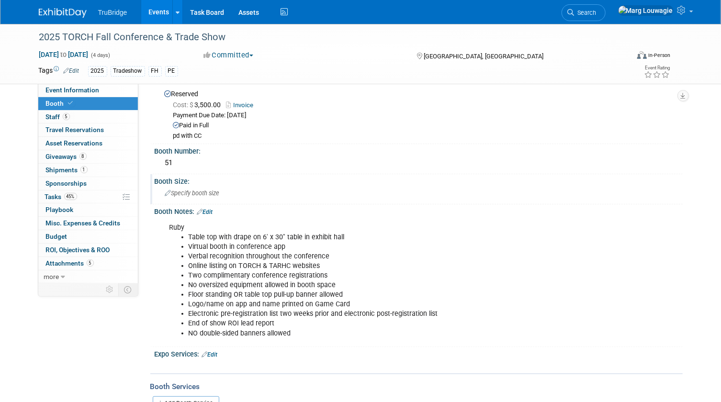
scroll to position [62, 0]
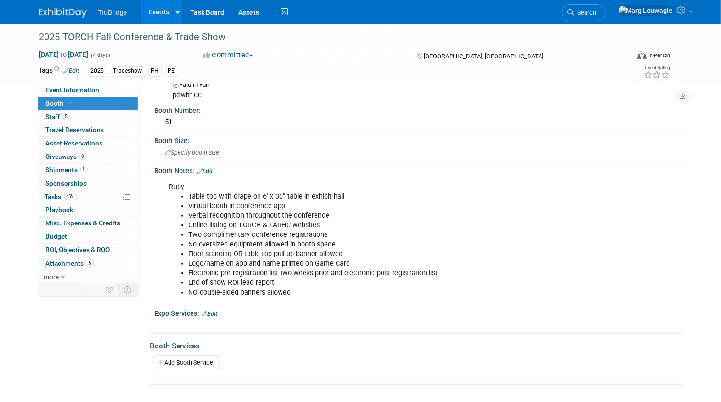
click at [217, 311] on link "Edit" at bounding box center [210, 314] width 16 height 7
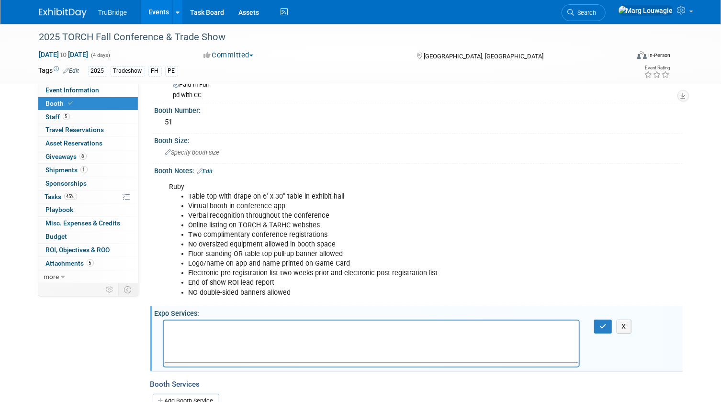
scroll to position [0, 0]
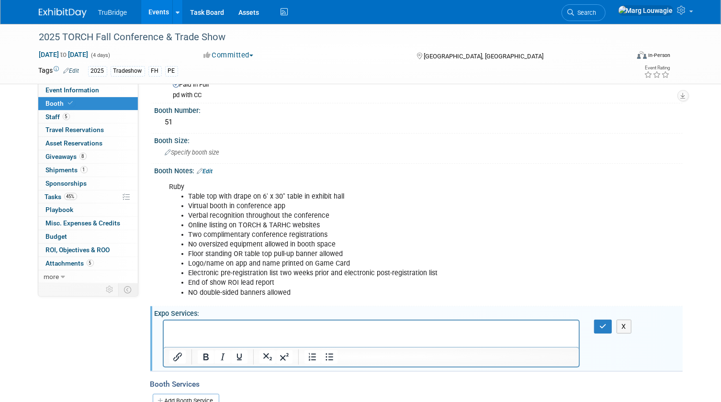
click at [219, 327] on p "Rich Text Area. Press ALT-0 for help." at bounding box center [371, 329] width 405 height 10
click at [602, 325] on icon "button" at bounding box center [603, 326] width 7 height 7
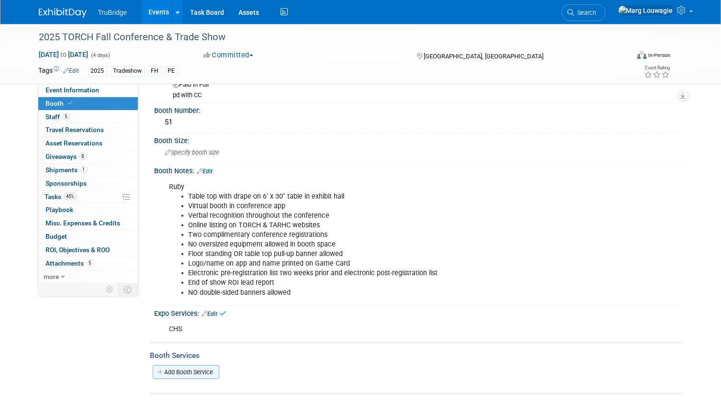
click at [208, 371] on link "Add Booth Service" at bounding box center [186, 372] width 67 height 14
click at [0, 0] on div at bounding box center [0, 0] width 0 height 0
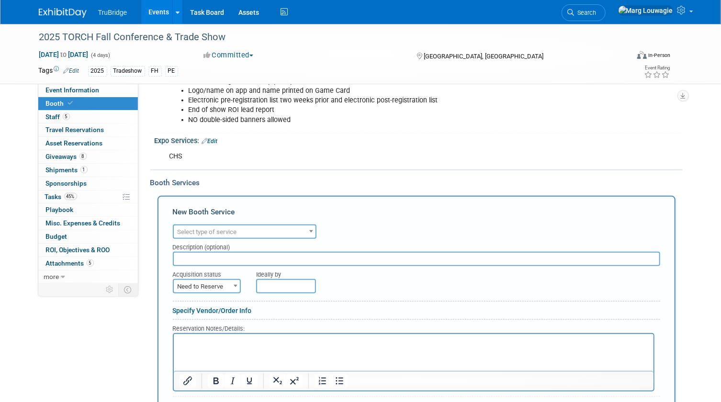
scroll to position [237, 0]
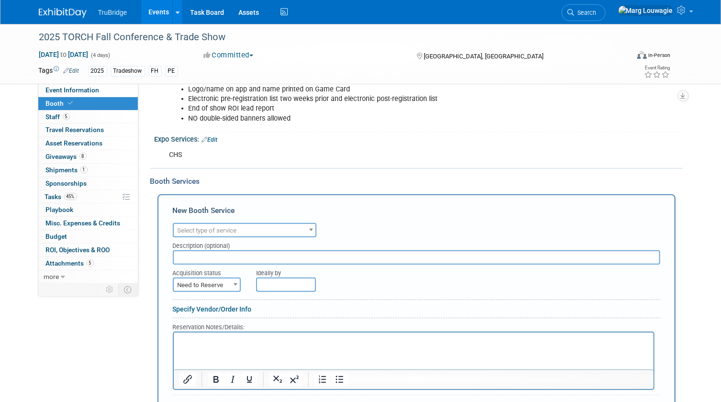
click at [242, 226] on span "Select type of service" at bounding box center [245, 230] width 142 height 13
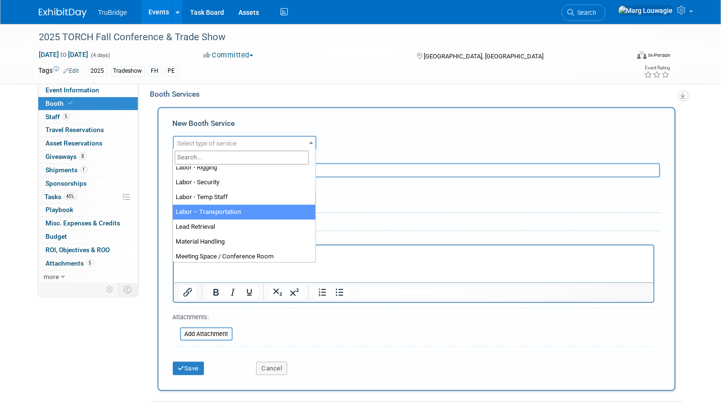
scroll to position [174, 0]
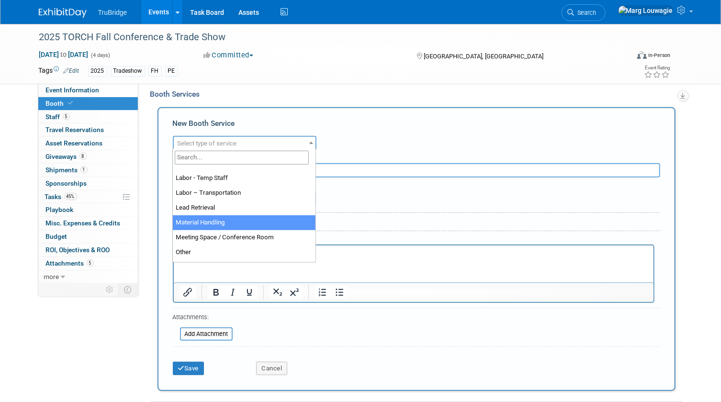
select select "10"
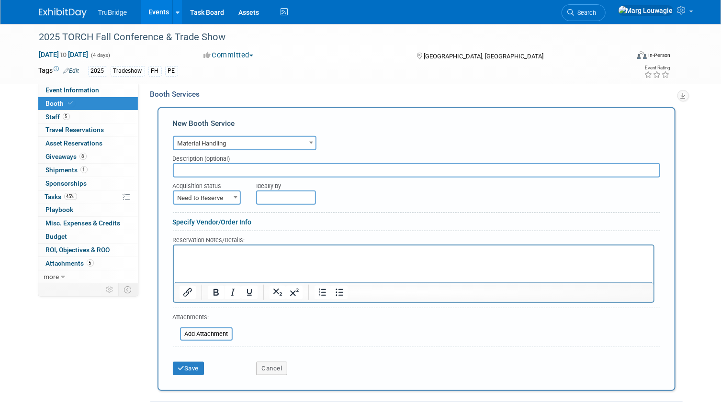
click at [224, 259] on html at bounding box center [413, 252] width 480 height 13
click at [194, 365] on button "Save" at bounding box center [189, 368] width 32 height 13
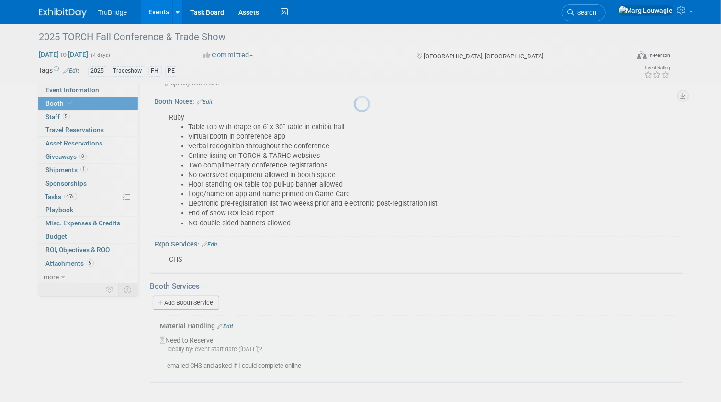
scroll to position [130, 0]
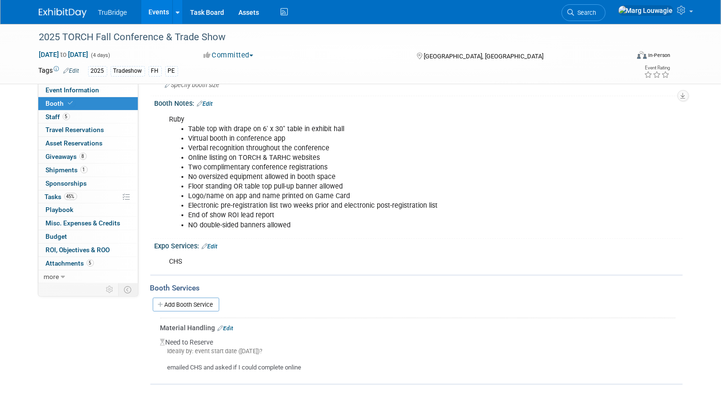
click at [227, 326] on link "Edit" at bounding box center [226, 328] width 16 height 7
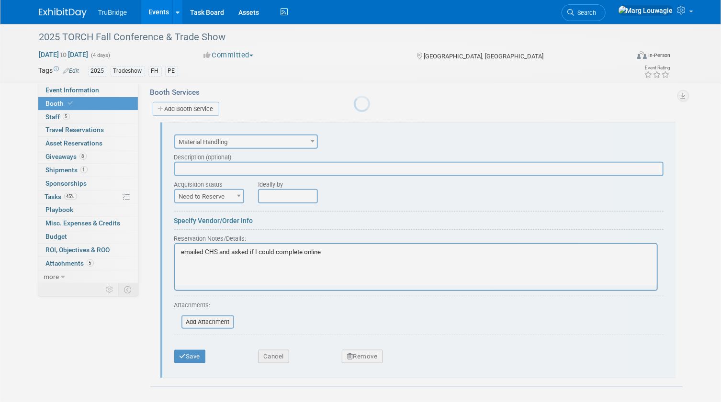
scroll to position [0, 0]
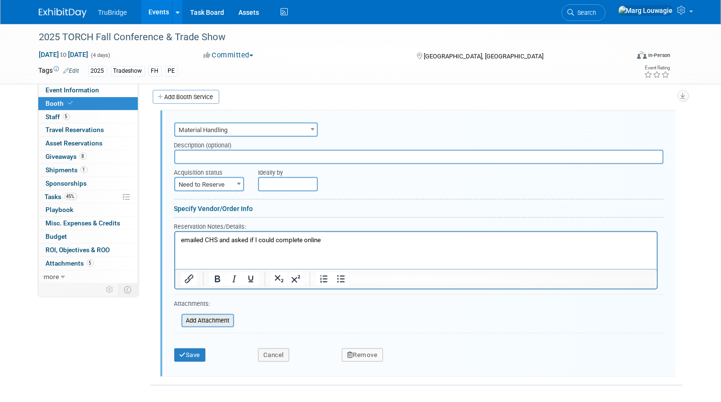
click at [222, 320] on input "file" at bounding box center [176, 320] width 114 height 11
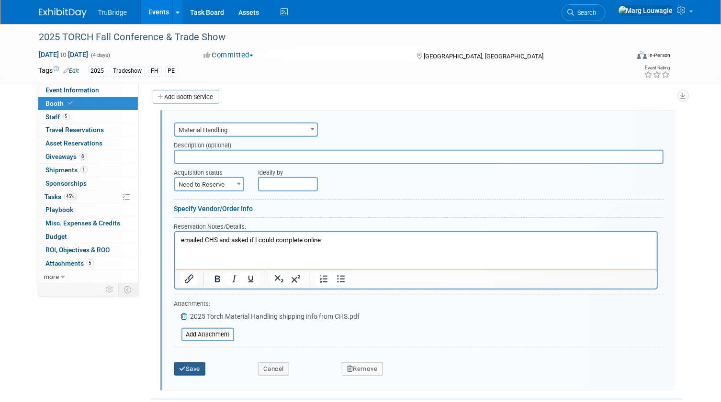
click at [184, 366] on icon "submit" at bounding box center [183, 369] width 7 height 6
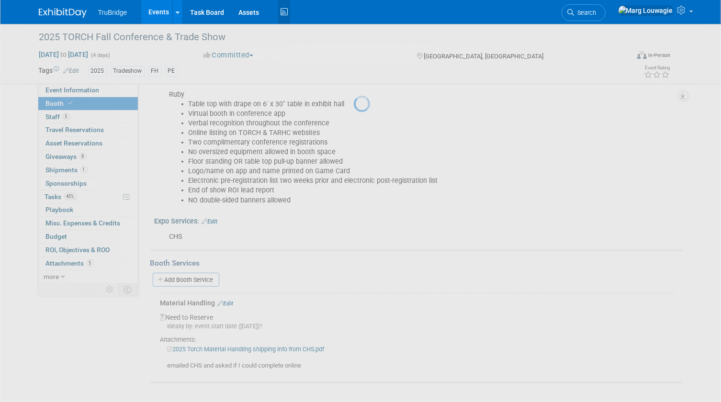
scroll to position [153, 0]
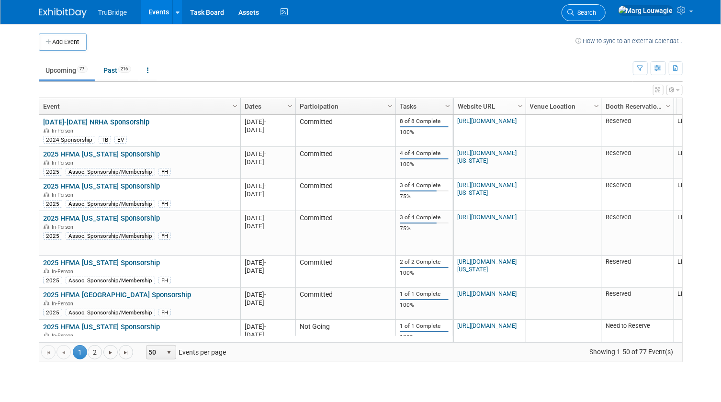
click at [597, 14] on span "Search" at bounding box center [586, 12] width 22 height 7
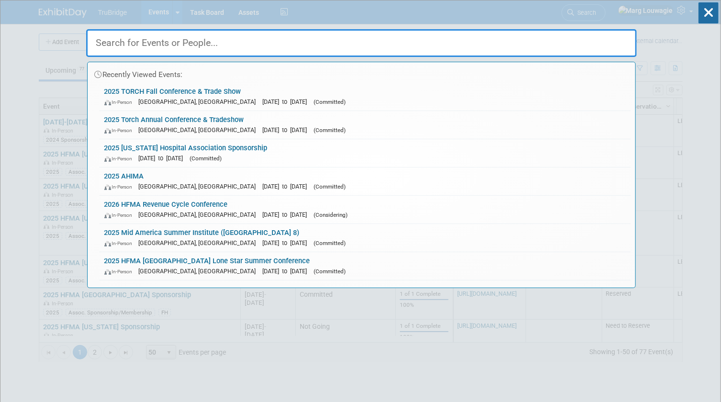
click at [608, 38] on input "text" at bounding box center [361, 43] width 551 height 28
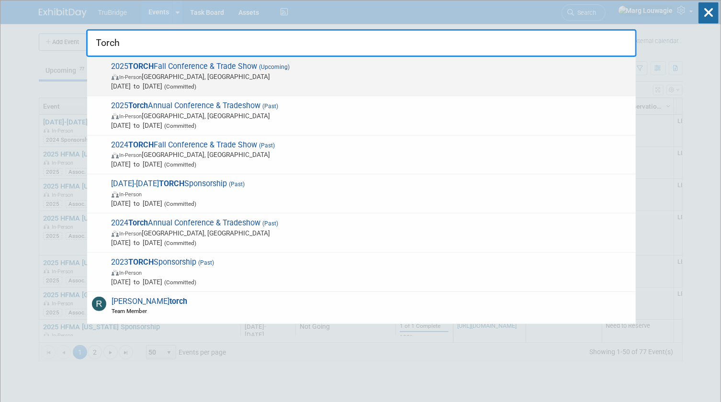
type input "Torch"
click at [316, 78] on span "In-Person [GEOGRAPHIC_DATA], [GEOGRAPHIC_DATA]" at bounding box center [372, 77] width 520 height 10
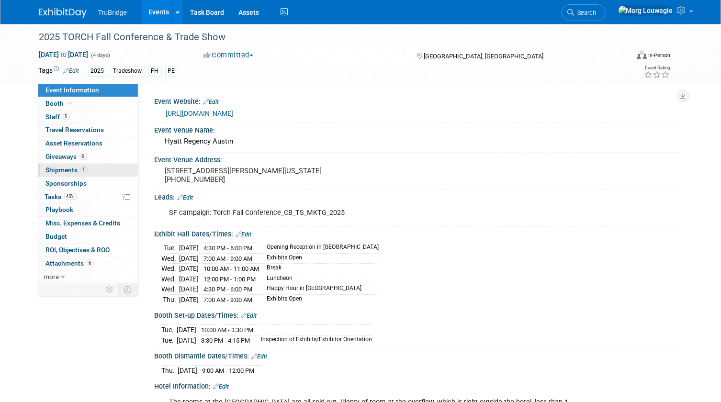
click at [81, 174] on link "1 Shipments 1" at bounding box center [88, 170] width 100 height 13
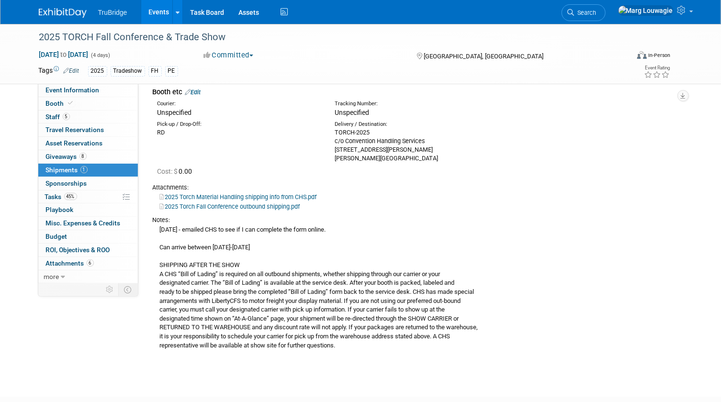
scroll to position [43, 0]
click at [200, 91] on link "Edit" at bounding box center [193, 92] width 16 height 7
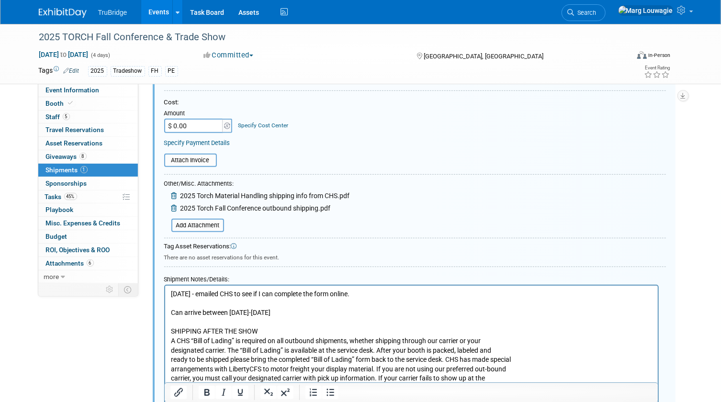
scroll to position [232, 0]
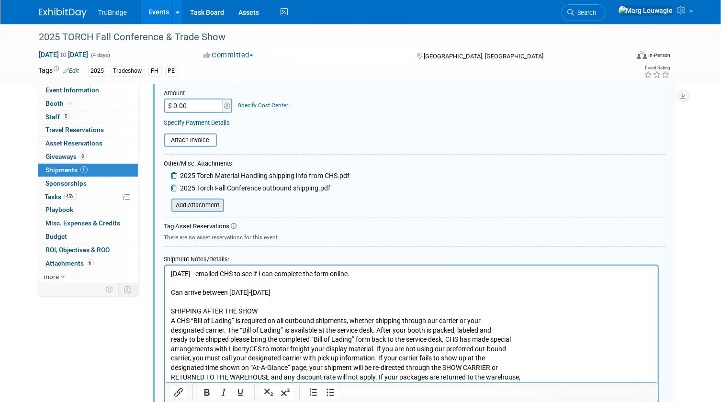
click at [187, 200] on input "file" at bounding box center [166, 205] width 114 height 11
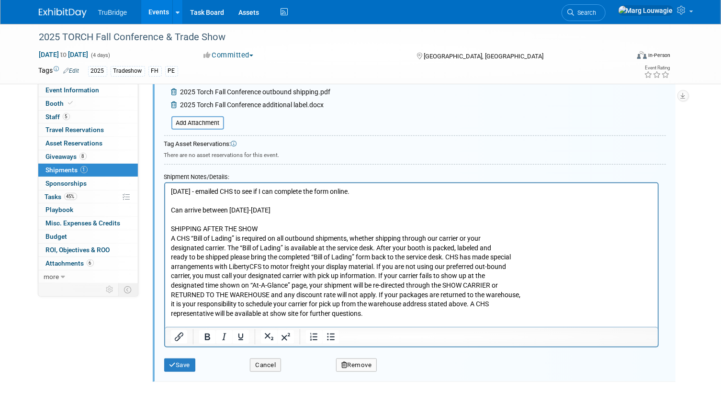
scroll to position [426, 0]
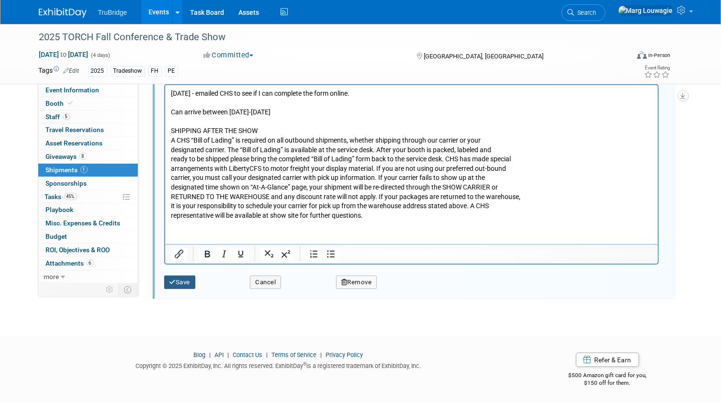
click at [181, 282] on button "Save" at bounding box center [180, 282] width 32 height 13
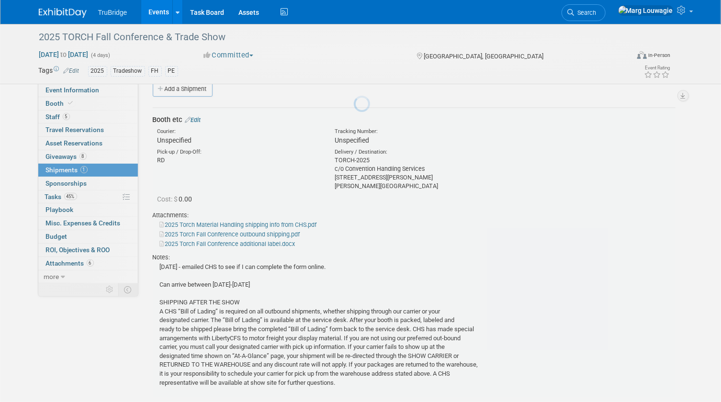
scroll to position [14, 0]
